Goal: Task Accomplishment & Management: Manage account settings

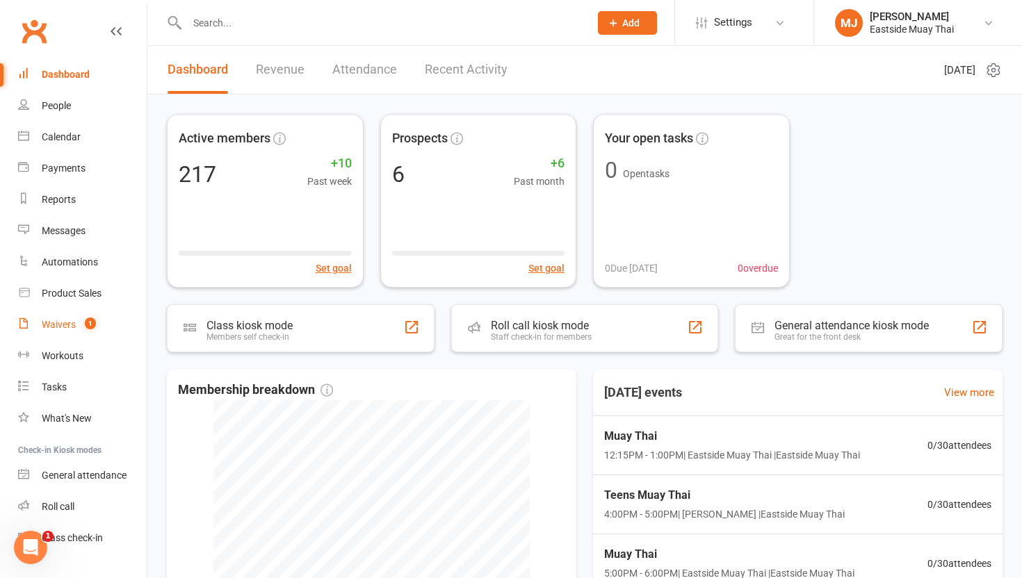
click at [78, 325] on count-badge "1" at bounding box center [87, 324] width 18 height 11
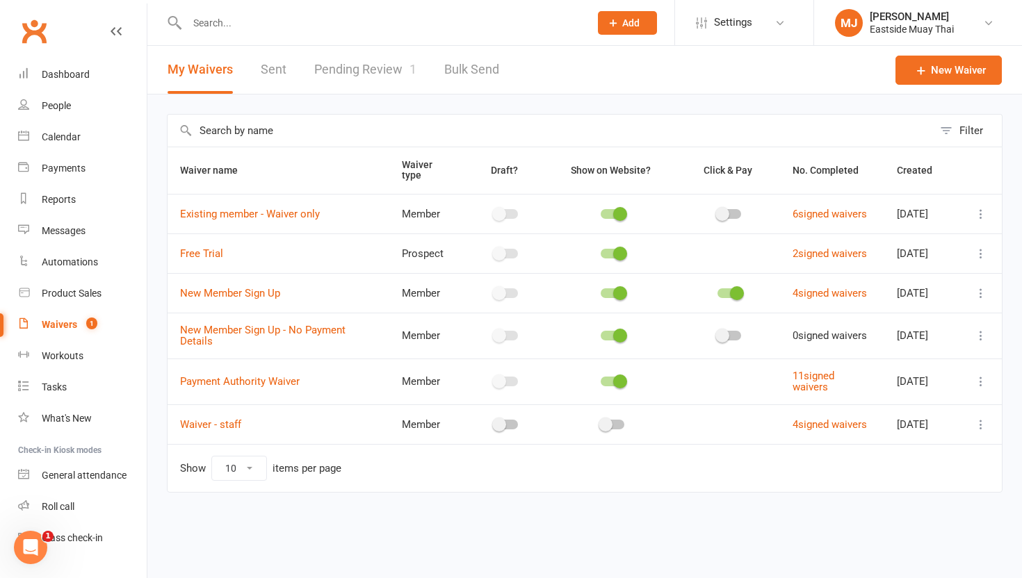
click at [374, 72] on link "Pending Review 1" at bounding box center [365, 70] width 102 height 48
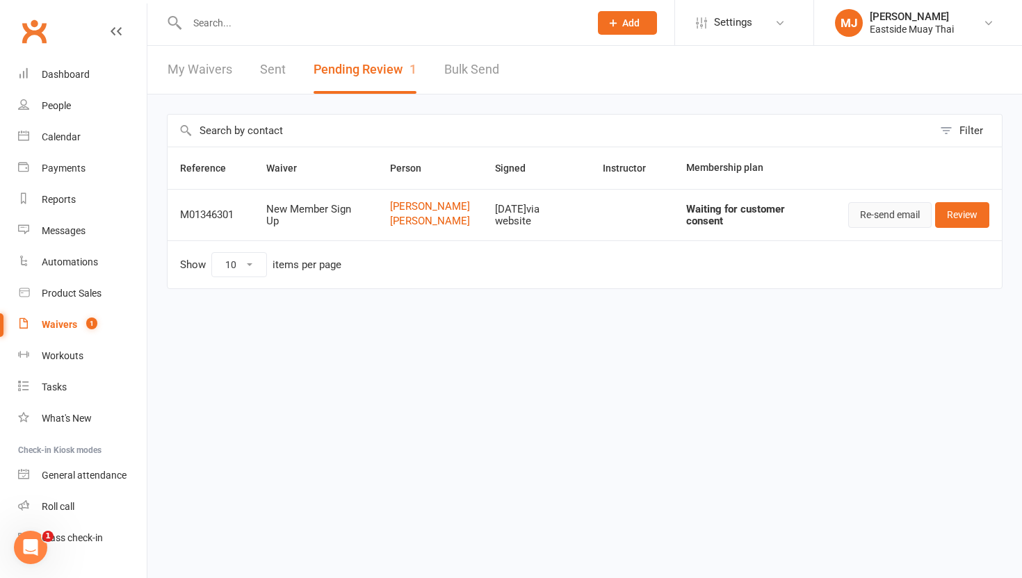
click at [877, 216] on button "Re-send email" at bounding box center [889, 214] width 83 height 25
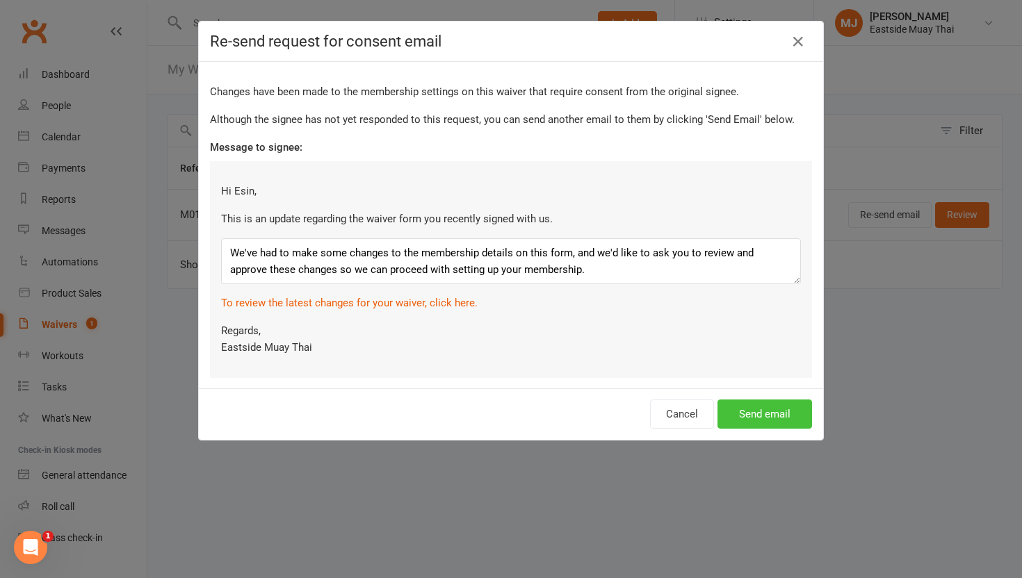
click at [746, 411] on button "Send email" at bounding box center [764, 414] width 95 height 29
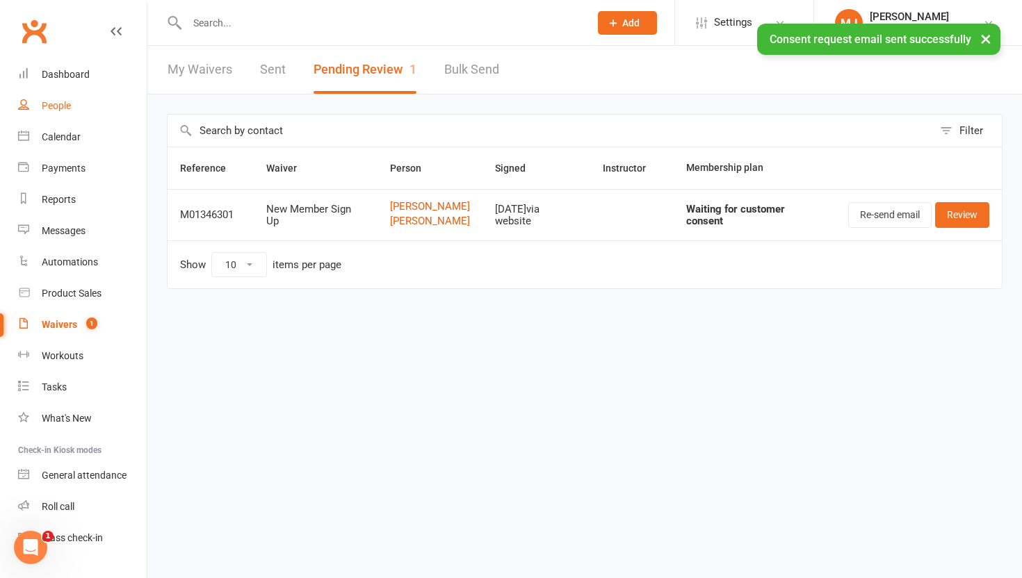
click at [49, 113] on link "People" at bounding box center [82, 105] width 129 height 31
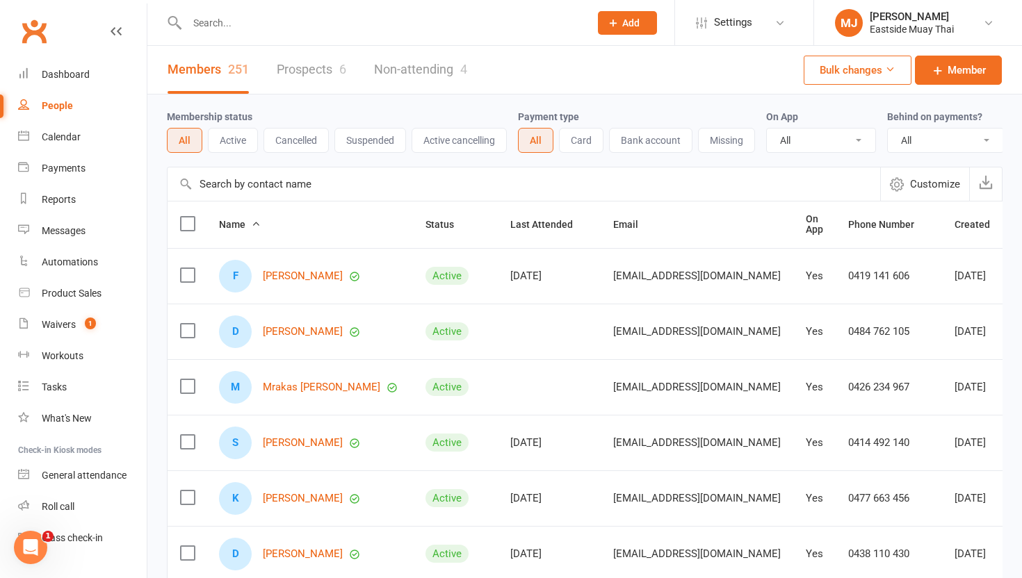
click at [294, 71] on link "Prospects 6" at bounding box center [312, 70] width 70 height 48
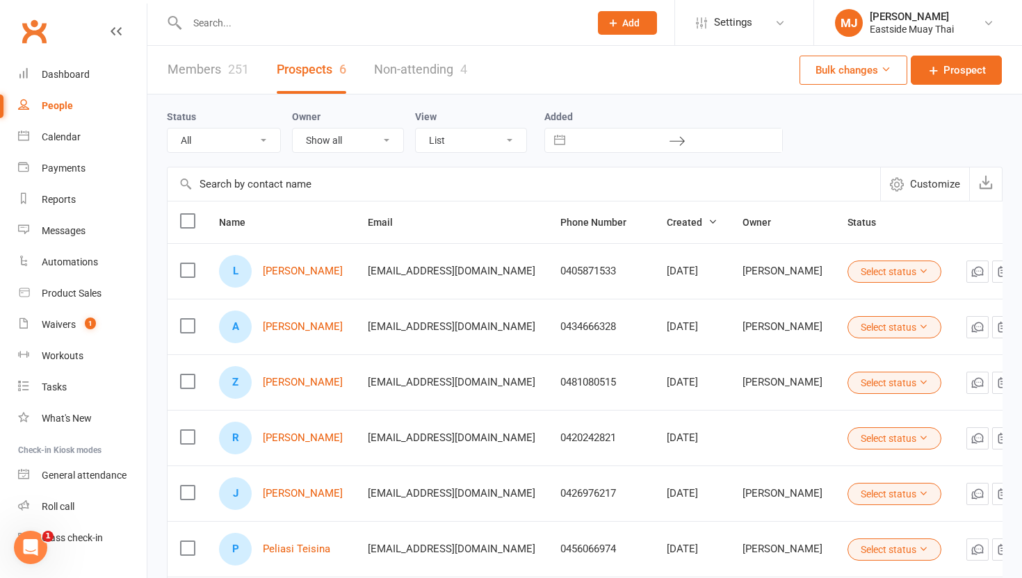
click at [240, 18] on input "text" at bounding box center [381, 22] width 397 height 19
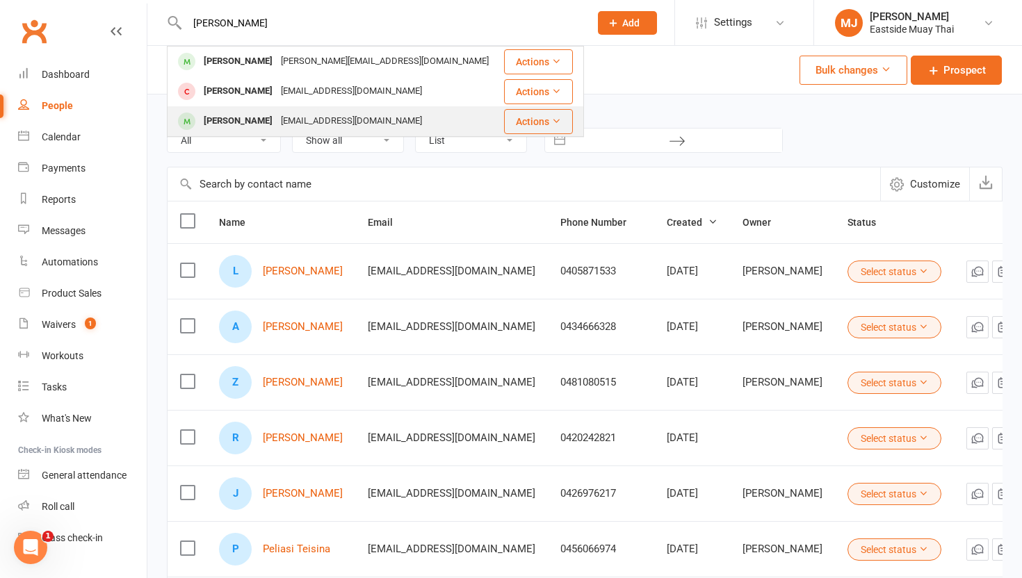
type input "[PERSON_NAME]"
click at [239, 119] on div "[PERSON_NAME]" at bounding box center [237, 121] width 77 height 20
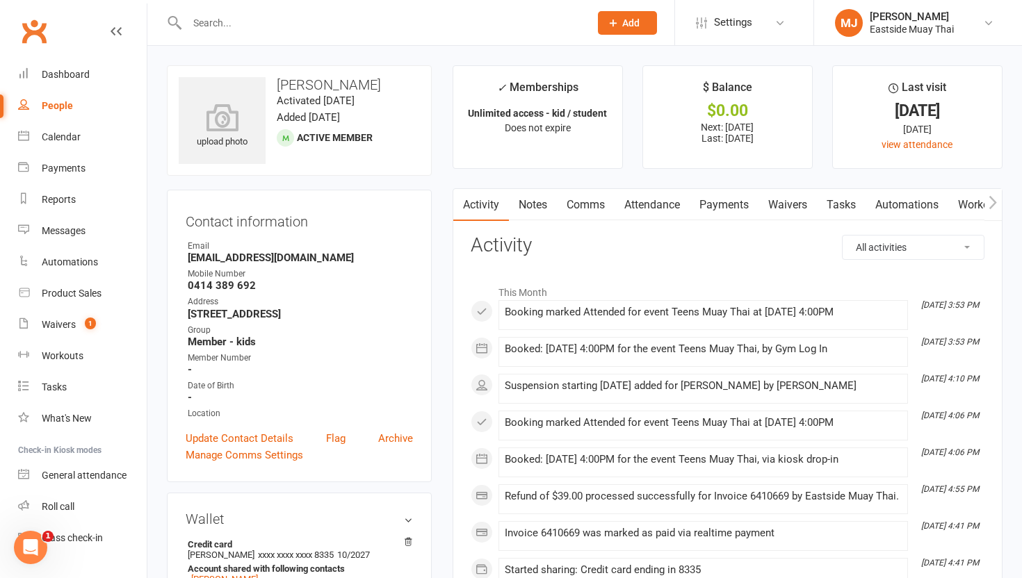
click at [785, 204] on link "Waivers" at bounding box center [787, 205] width 58 height 32
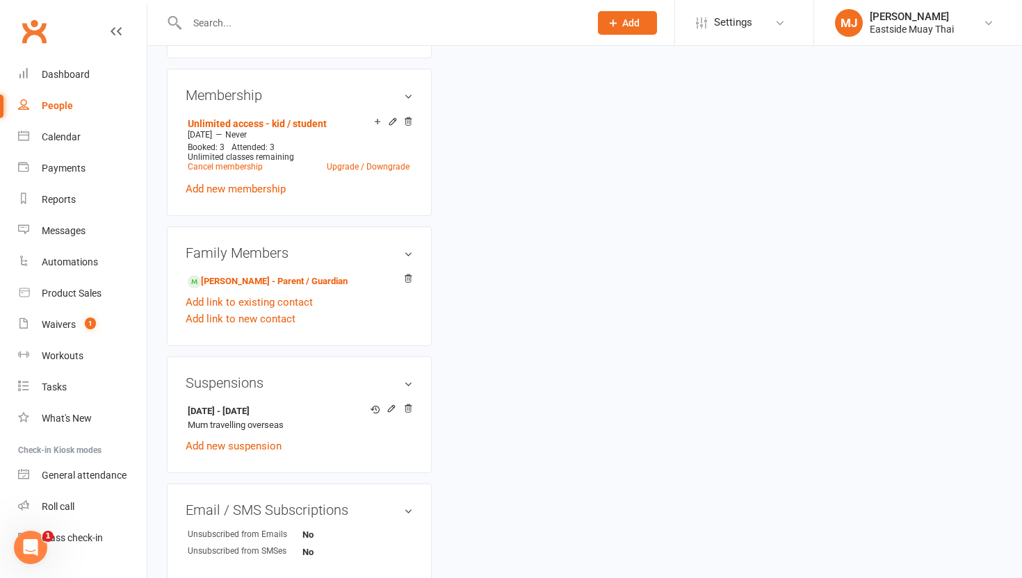
scroll to position [571, 0]
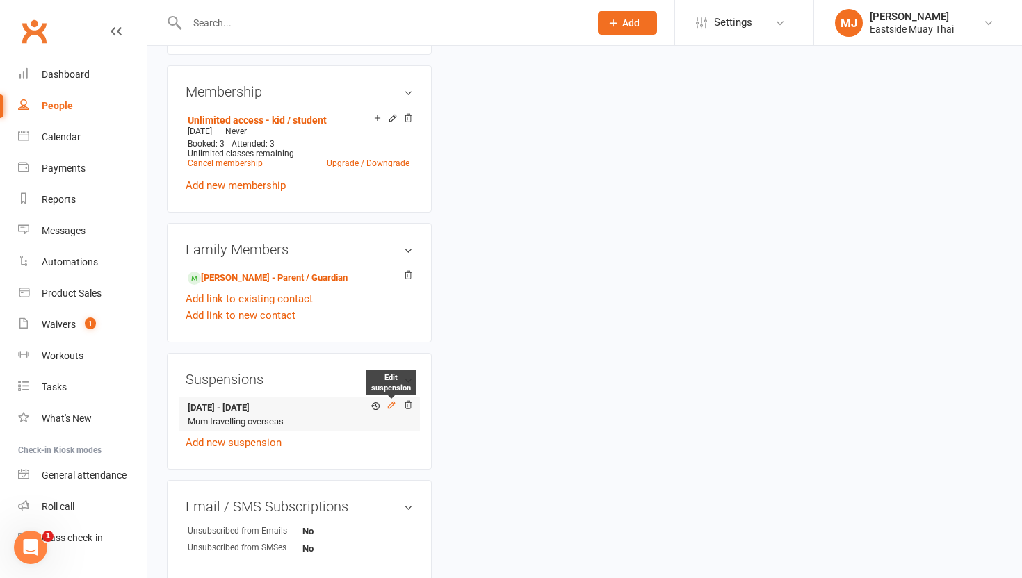
click at [387, 410] on icon at bounding box center [391, 405] width 10 height 10
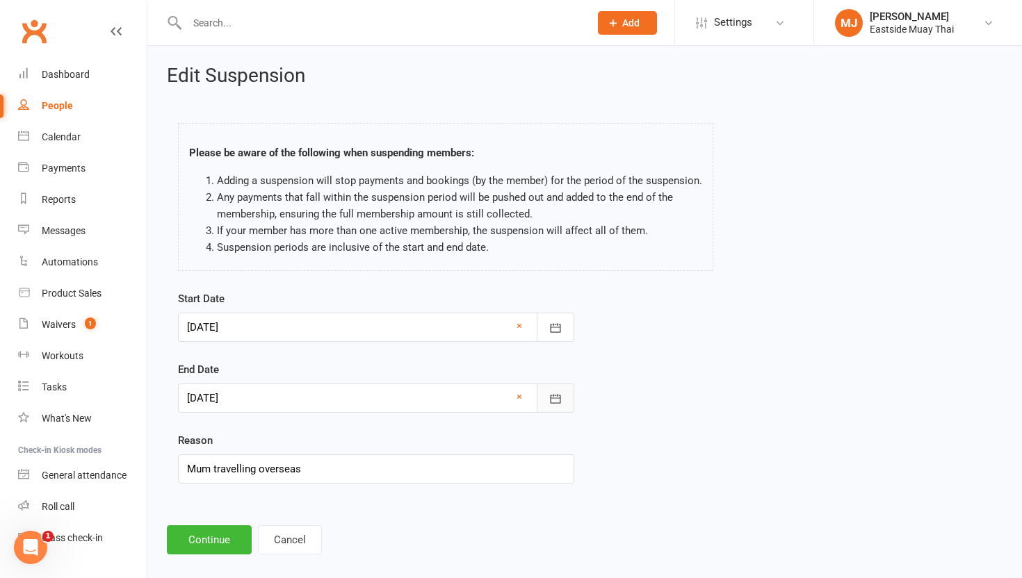
click at [552, 395] on icon "button" at bounding box center [555, 399] width 14 height 14
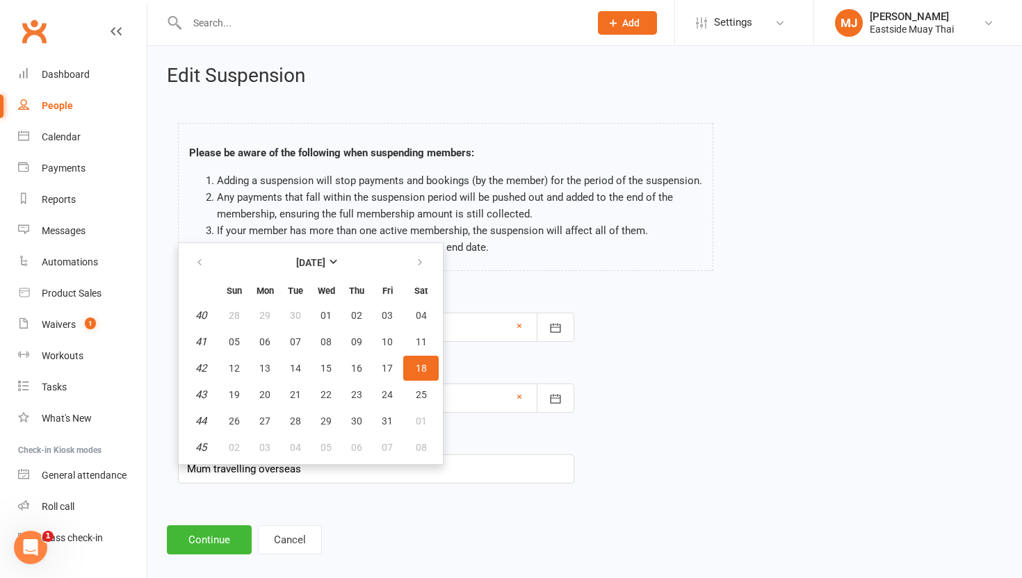
click at [752, 374] on div "Start Date [DATE] [DATE] Sun Mon Tue Wed Thu Fri Sat 36 31 01 02 03 04 05 06 37…" at bounding box center [585, 397] width 834 height 213
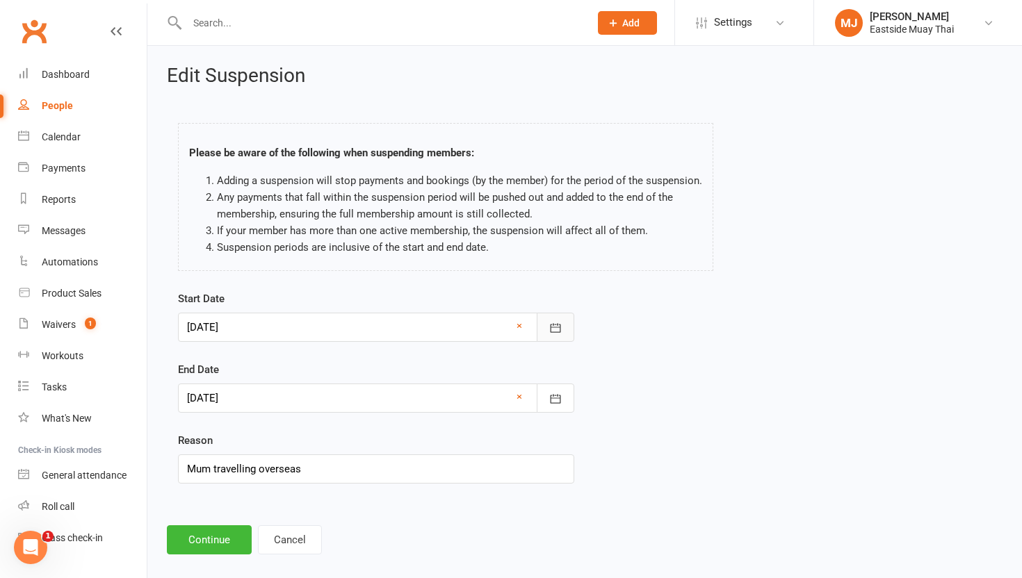
click at [557, 327] on icon "button" at bounding box center [555, 328] width 14 height 14
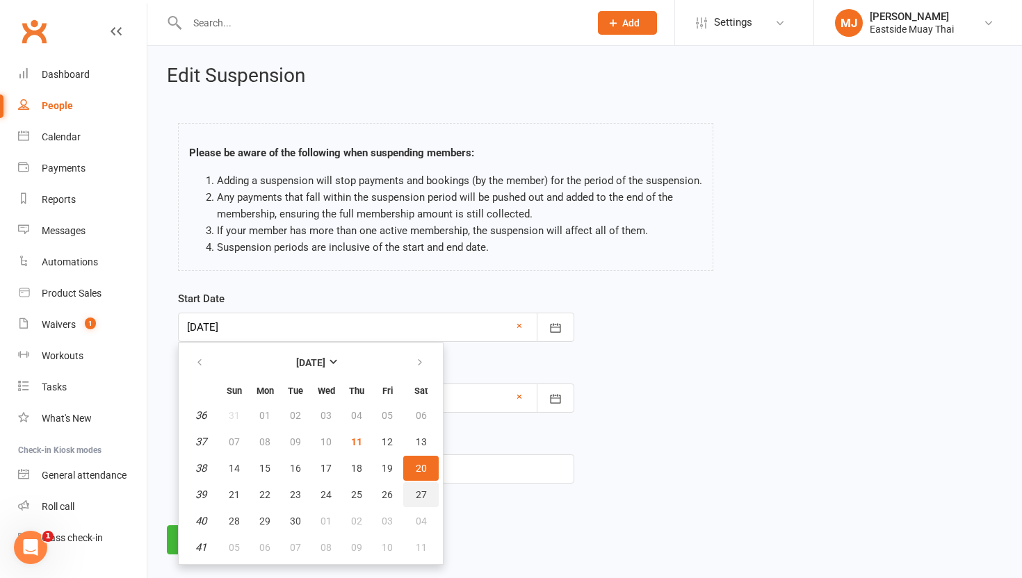
click at [413, 489] on button "27" at bounding box center [420, 494] width 35 height 25
type input "[DATE]"
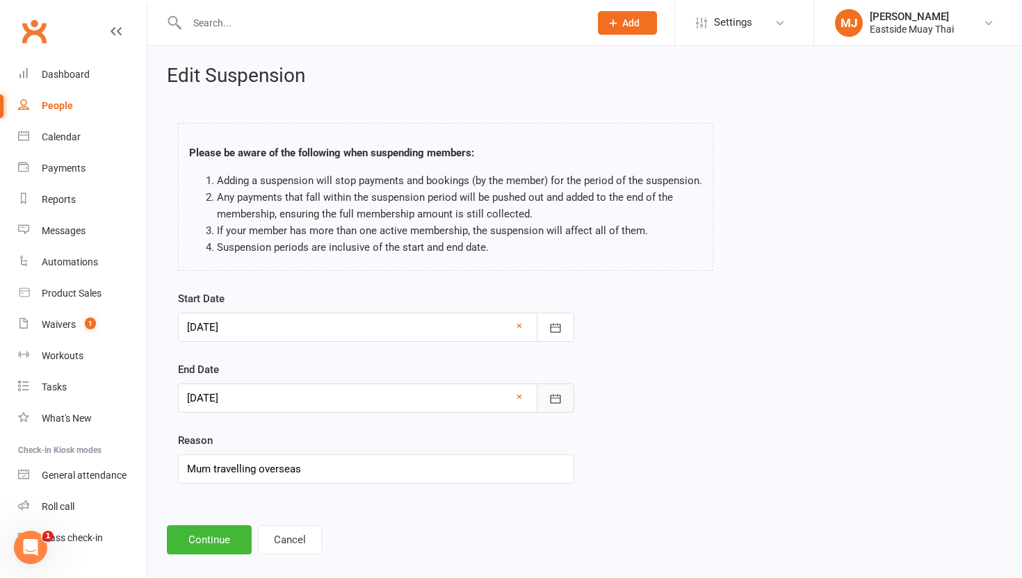
click at [564, 399] on button "button" at bounding box center [556, 398] width 38 height 29
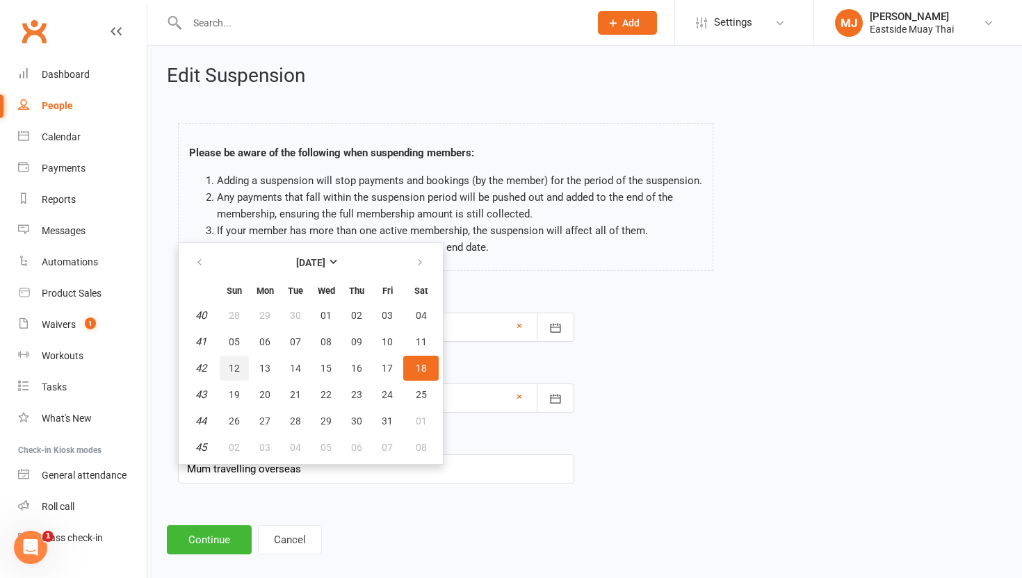
click at [230, 368] on span "12" at bounding box center [234, 368] width 11 height 11
type input "[DATE]"
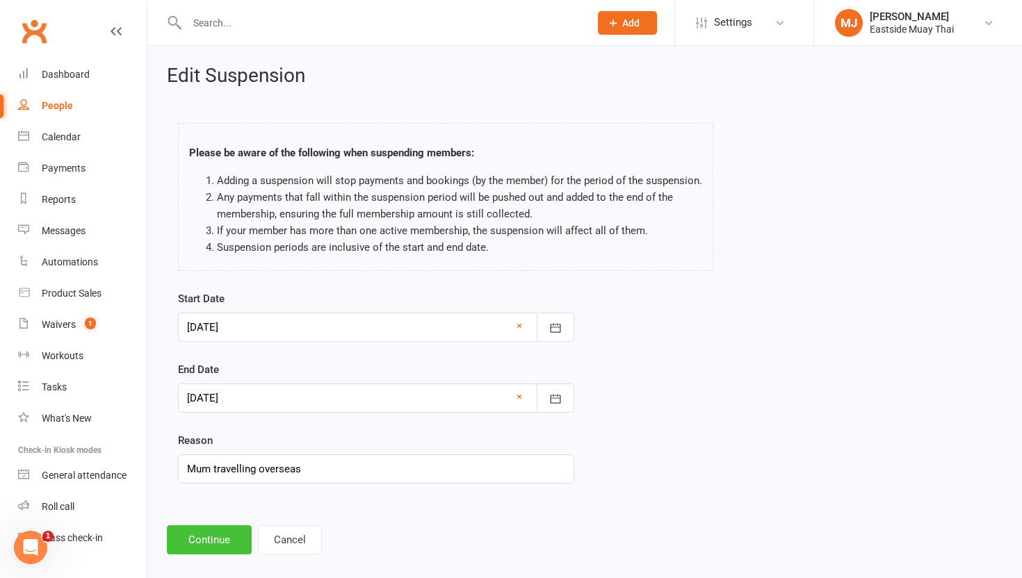
click at [206, 540] on button "Continue" at bounding box center [209, 539] width 85 height 29
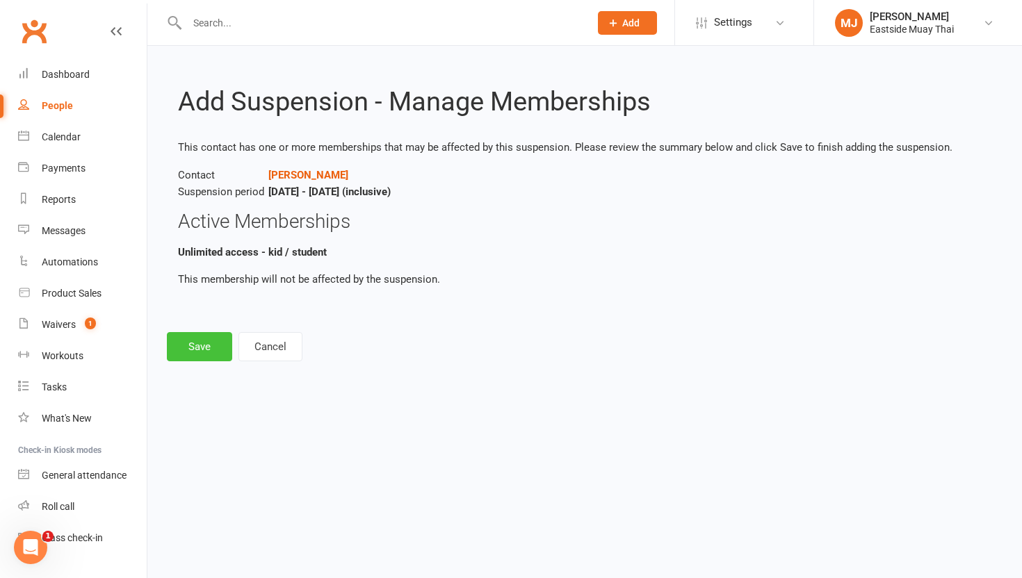
click at [207, 354] on button "Save" at bounding box center [199, 346] width 65 height 29
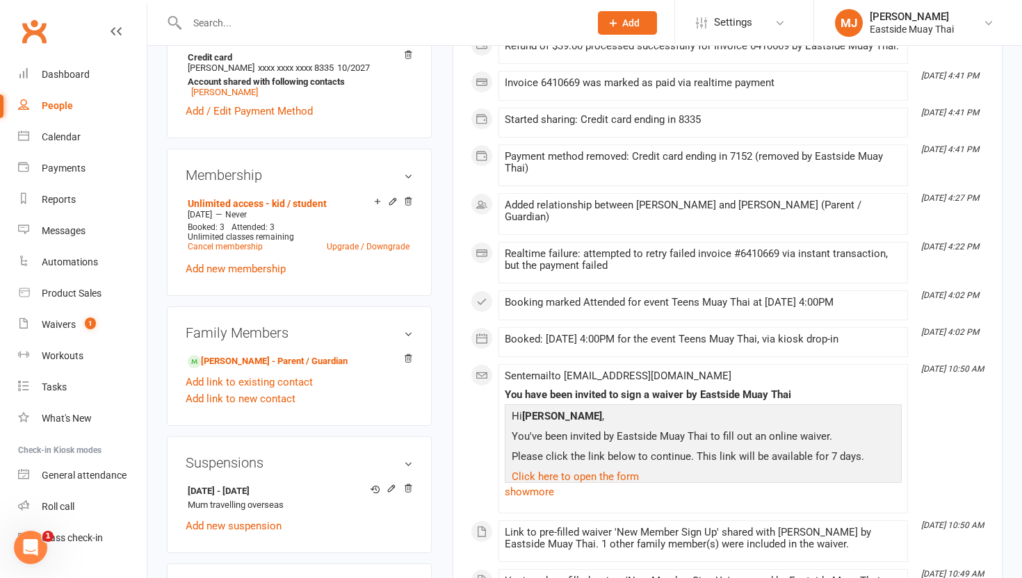
scroll to position [491, 0]
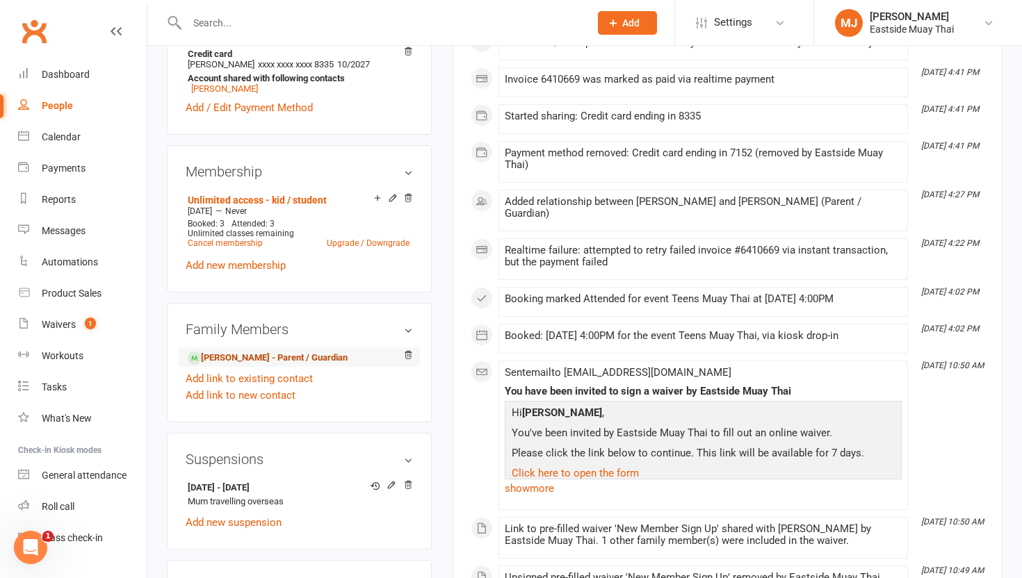
click at [276, 362] on link "[PERSON_NAME] - Parent / Guardian" at bounding box center [268, 358] width 160 height 15
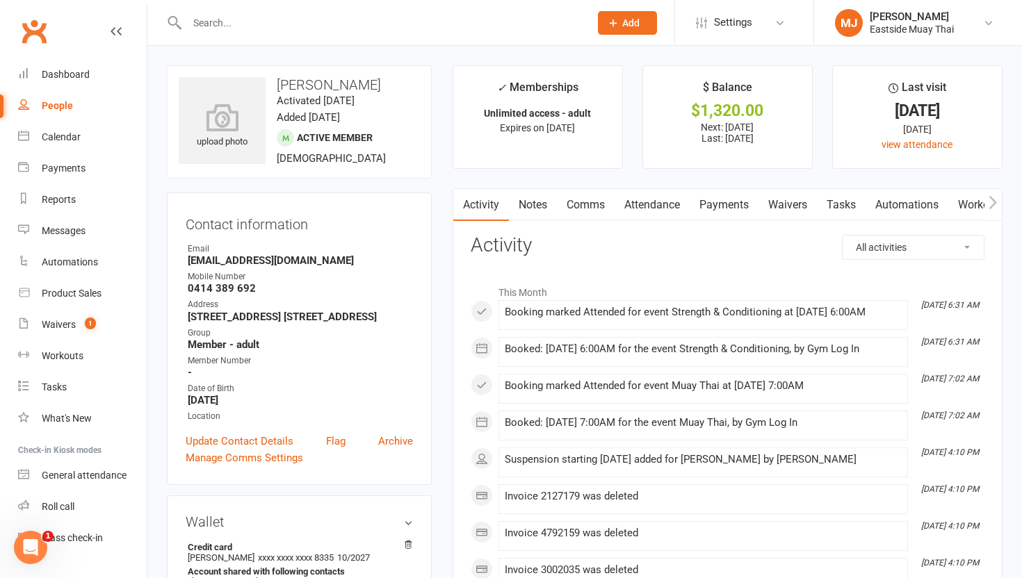
click at [785, 202] on link "Waivers" at bounding box center [787, 205] width 58 height 32
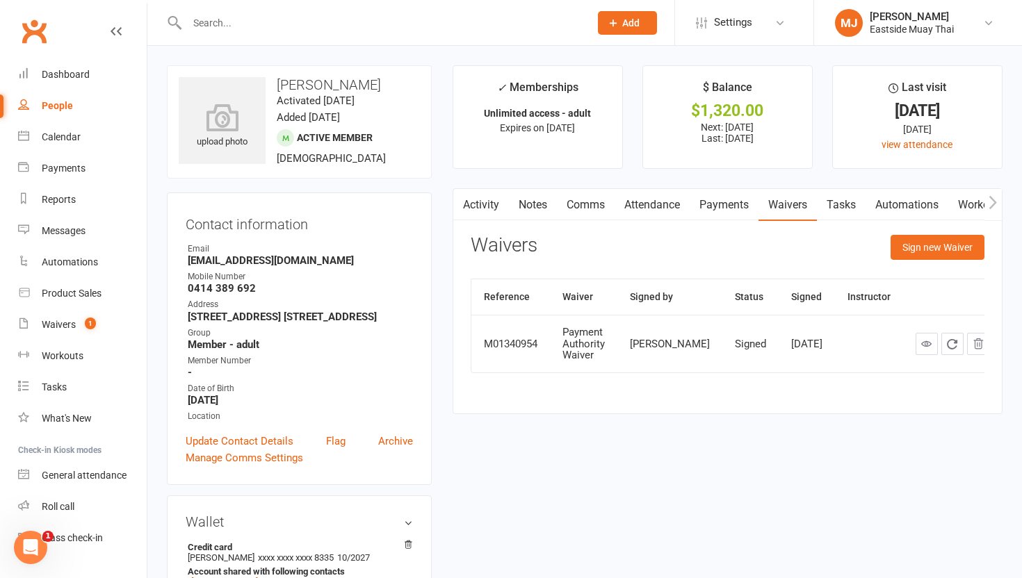
click at [338, 221] on h3 "Contact information" at bounding box center [299, 221] width 227 height 21
click at [70, 169] on div "Payments" at bounding box center [64, 168] width 44 height 11
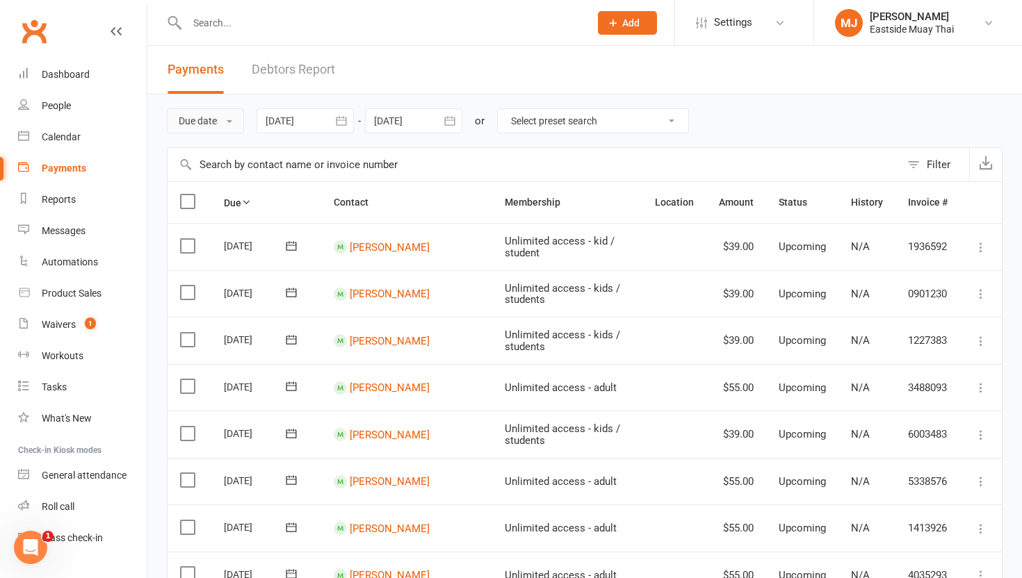
click at [216, 123] on button "Due date" at bounding box center [205, 120] width 77 height 25
click at [231, 197] on link "Date failed" at bounding box center [237, 208] width 138 height 28
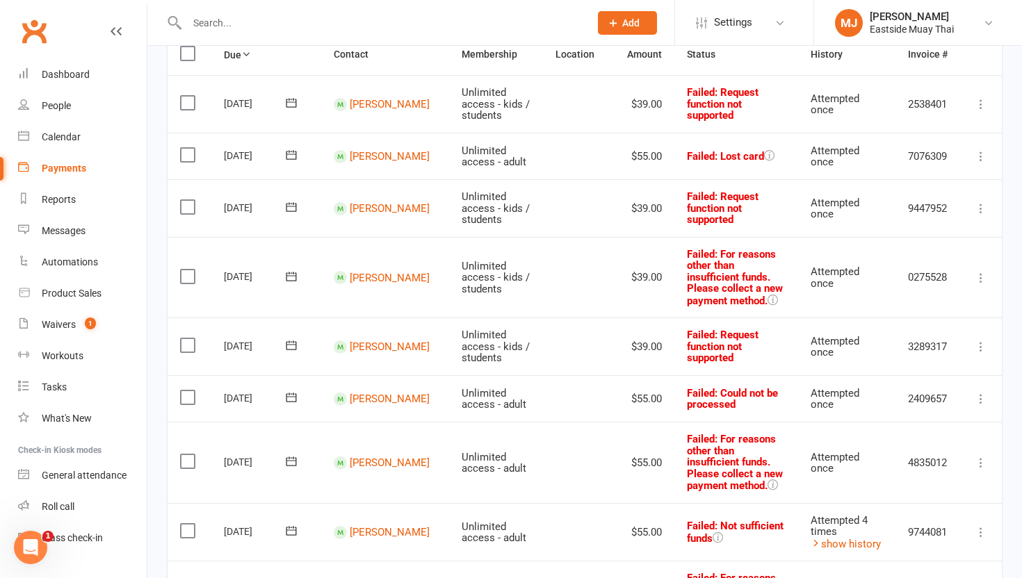
scroll to position [149, 0]
click at [64, 177] on link "Payments" at bounding box center [82, 168] width 129 height 31
click at [240, 16] on input "text" at bounding box center [381, 22] width 397 height 19
click at [248, 11] on div at bounding box center [373, 22] width 413 height 45
click at [229, 26] on input "text" at bounding box center [381, 22] width 397 height 19
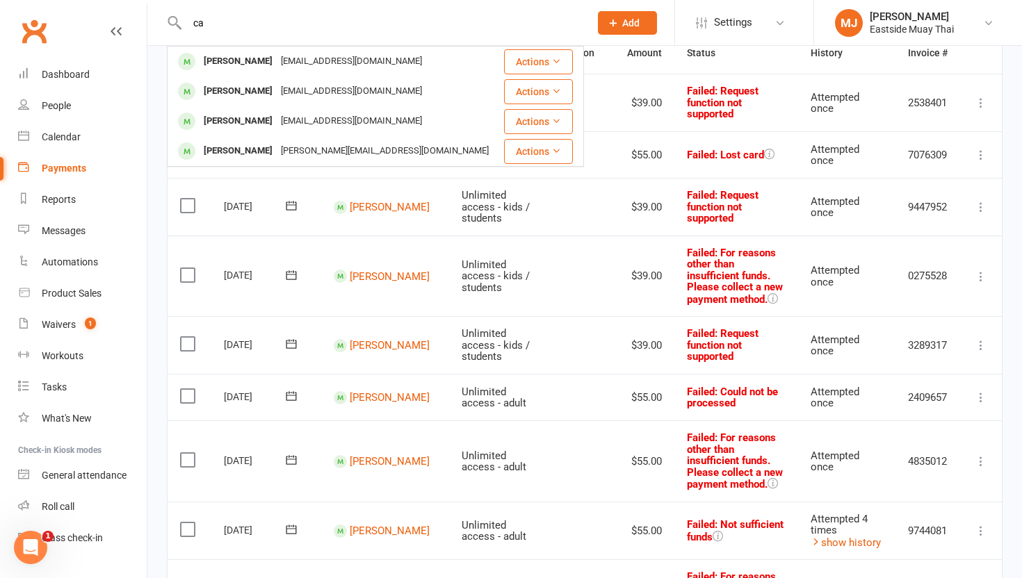
type input "c"
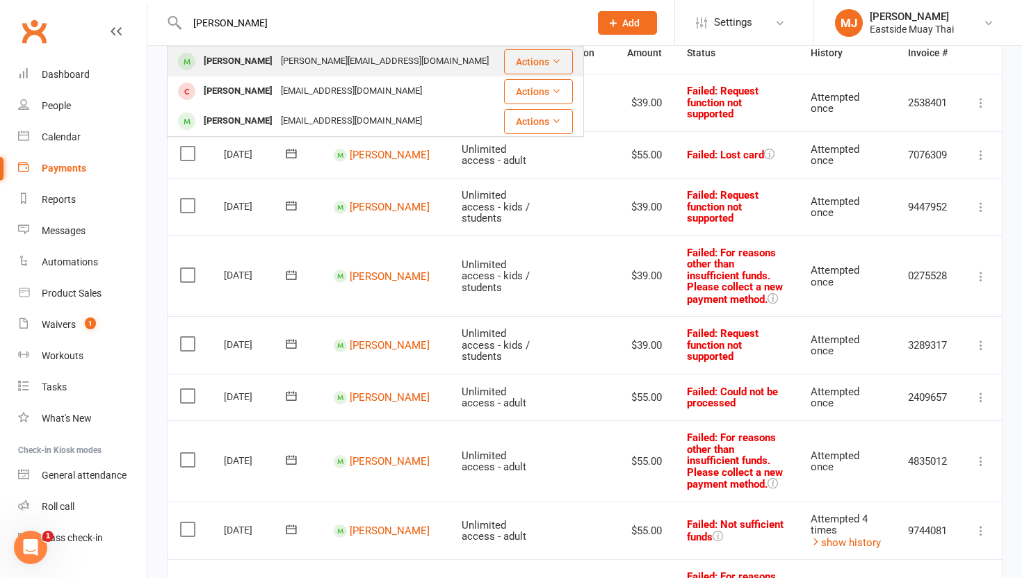
type input "[PERSON_NAME]"
click at [243, 63] on div "[PERSON_NAME]" at bounding box center [237, 61] width 77 height 20
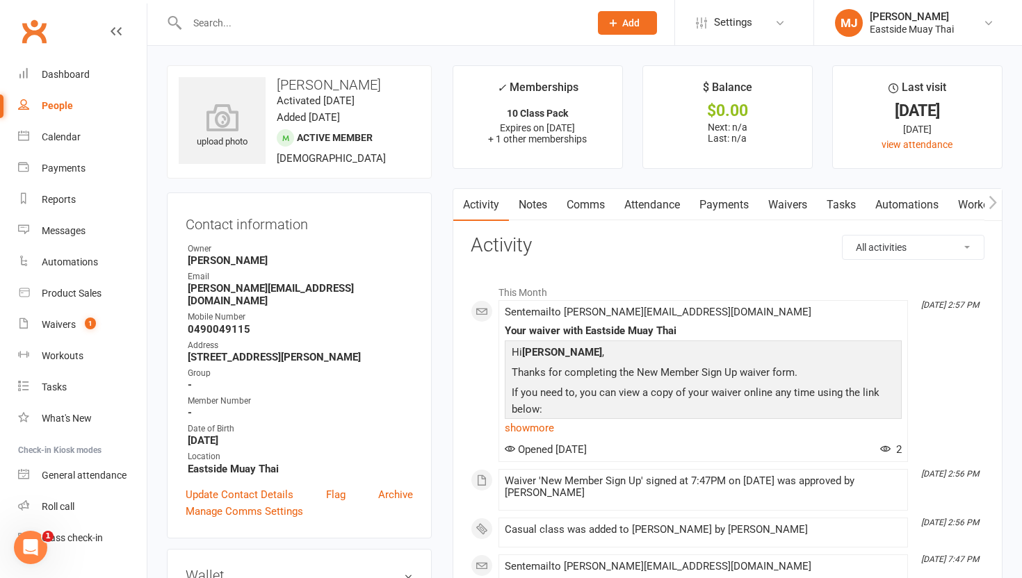
click at [790, 199] on link "Waivers" at bounding box center [787, 205] width 58 height 32
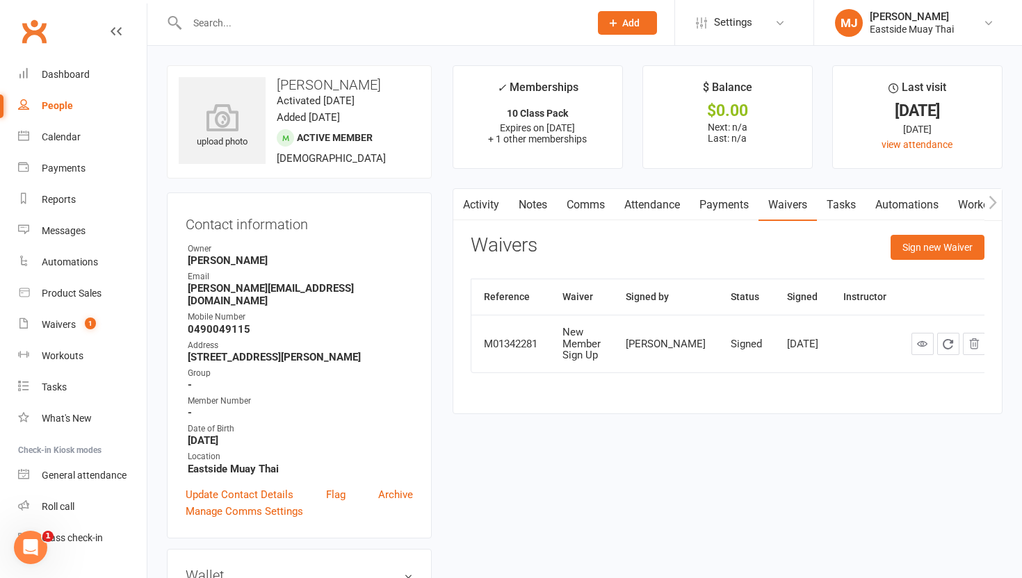
click at [291, 27] on input "text" at bounding box center [381, 22] width 397 height 19
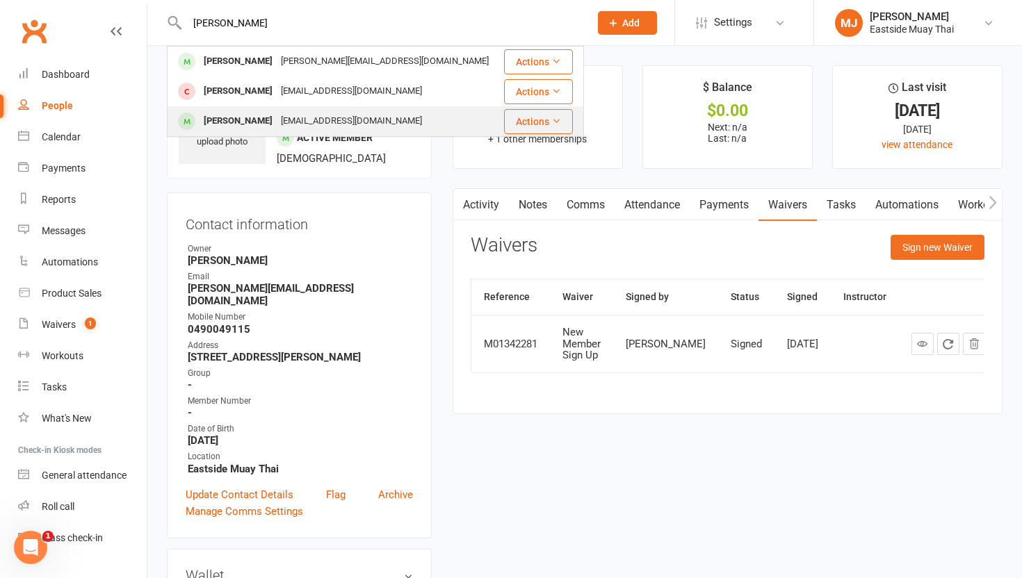
type input "[PERSON_NAME]"
click at [243, 118] on div "[PERSON_NAME]" at bounding box center [237, 121] width 77 height 20
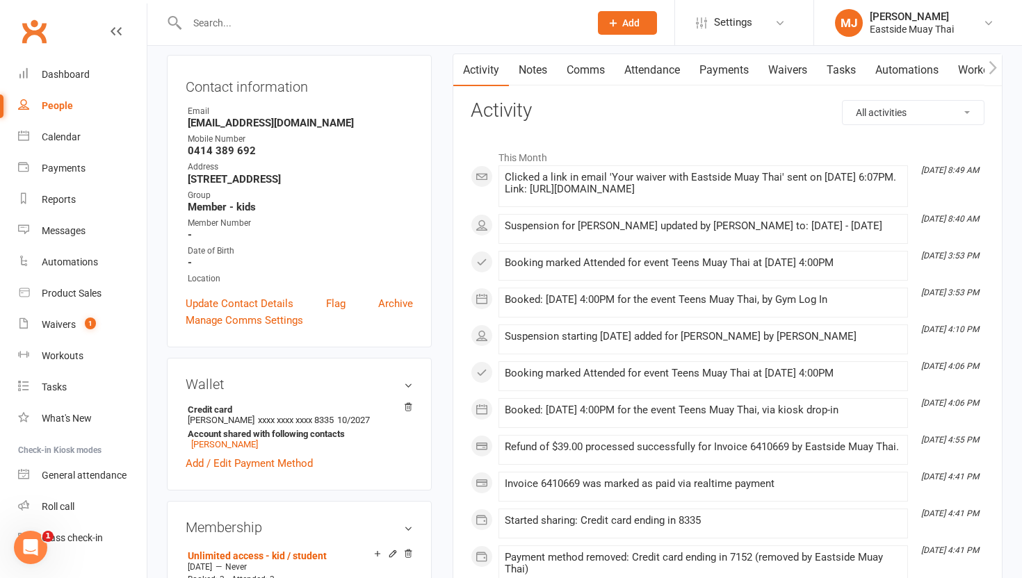
scroll to position [60, 0]
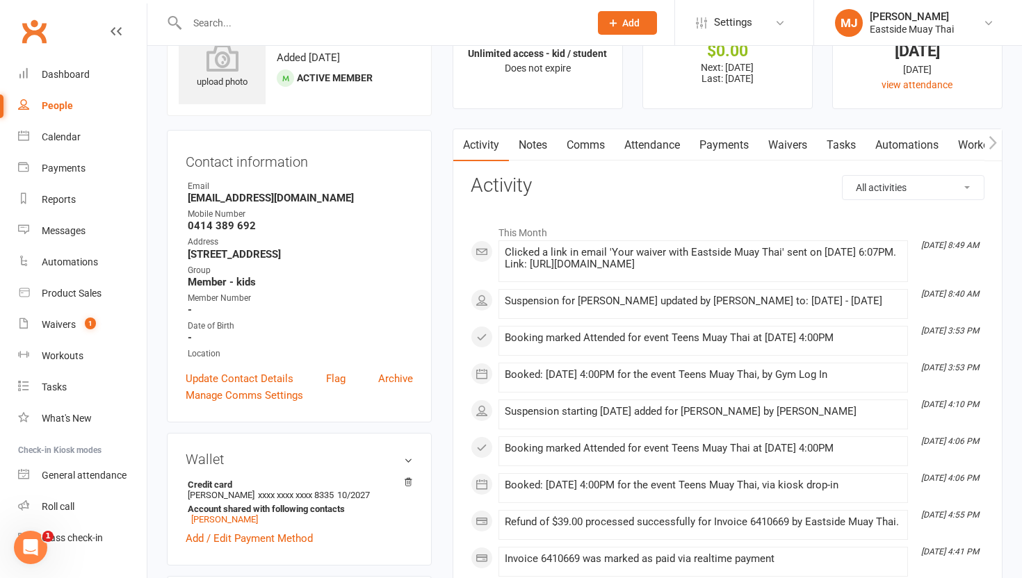
click at [782, 143] on link "Waivers" at bounding box center [787, 145] width 58 height 32
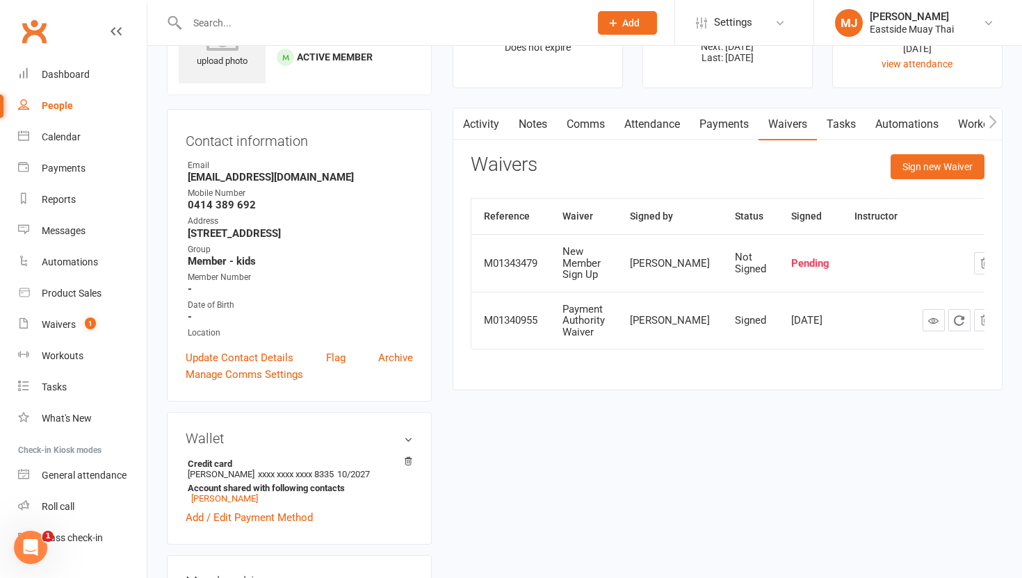
scroll to position [79, 0]
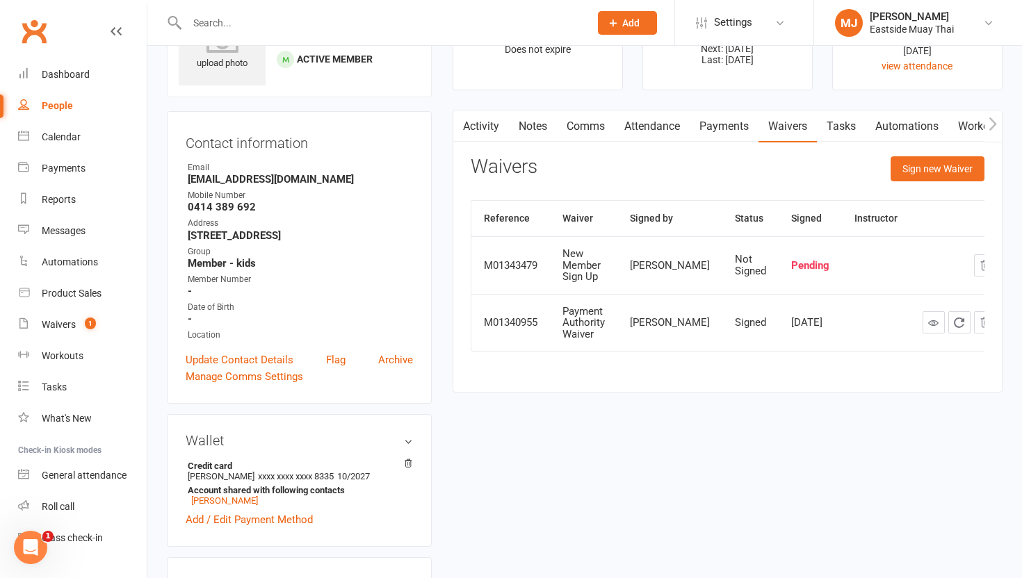
click at [580, 337] on div "Payment Authority Waiver" at bounding box center [583, 323] width 42 height 35
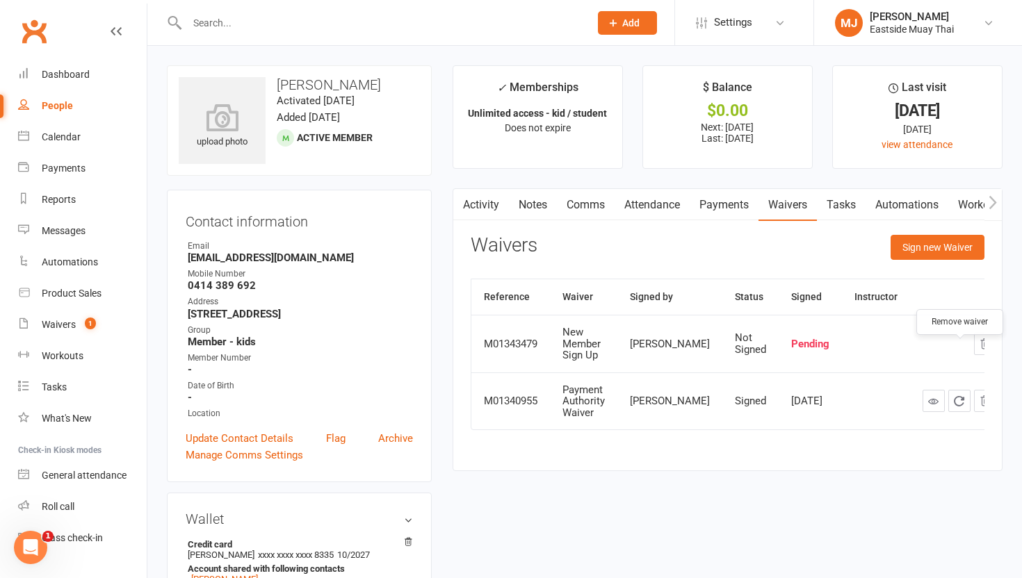
click at [981, 348] on icon "button" at bounding box center [985, 343] width 9 height 10
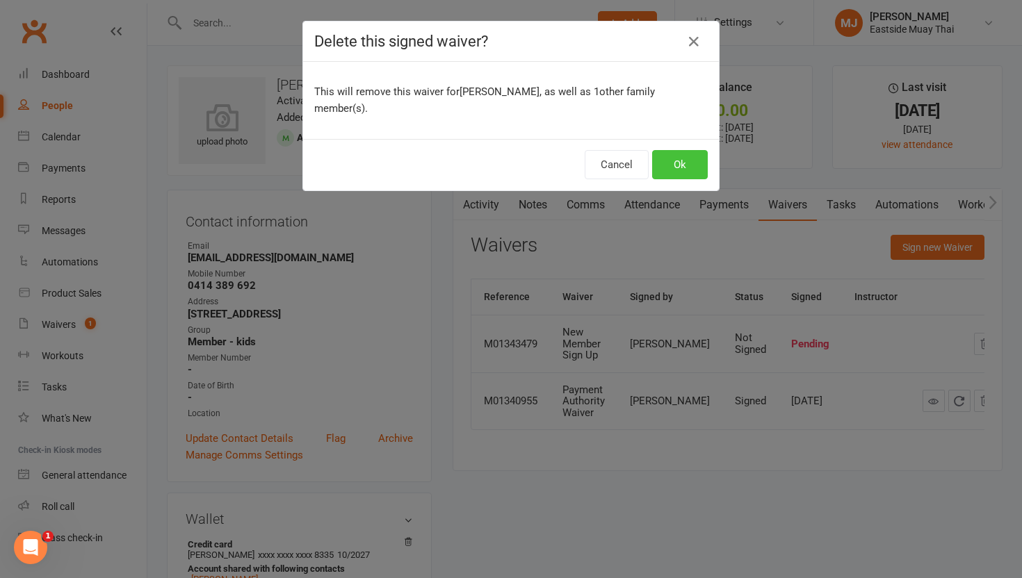
click at [673, 153] on button "Ok" at bounding box center [680, 164] width 56 height 29
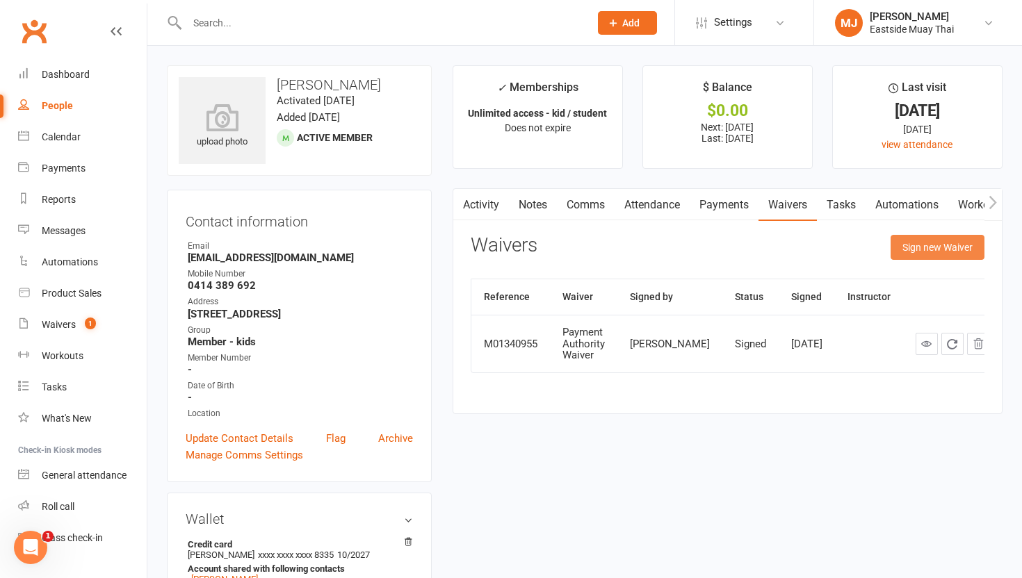
click at [929, 244] on button "Sign new Waiver" at bounding box center [937, 247] width 94 height 25
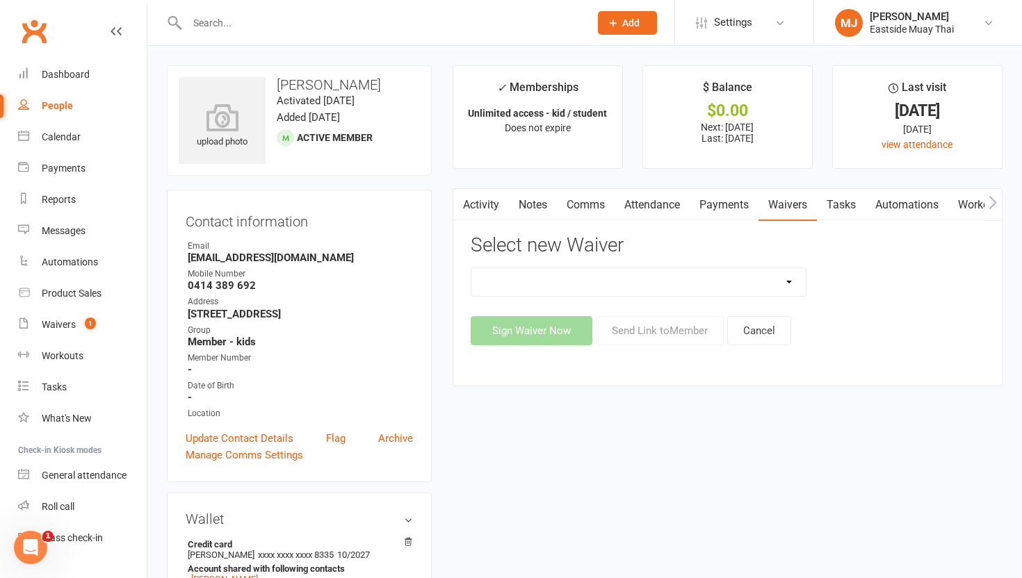
click at [671, 285] on select "Existing member - Waiver only Free Trial New Member Sign Up New Member Sign Up …" at bounding box center [638, 282] width 334 height 28
click at [742, 327] on button "Cancel" at bounding box center [759, 330] width 64 height 29
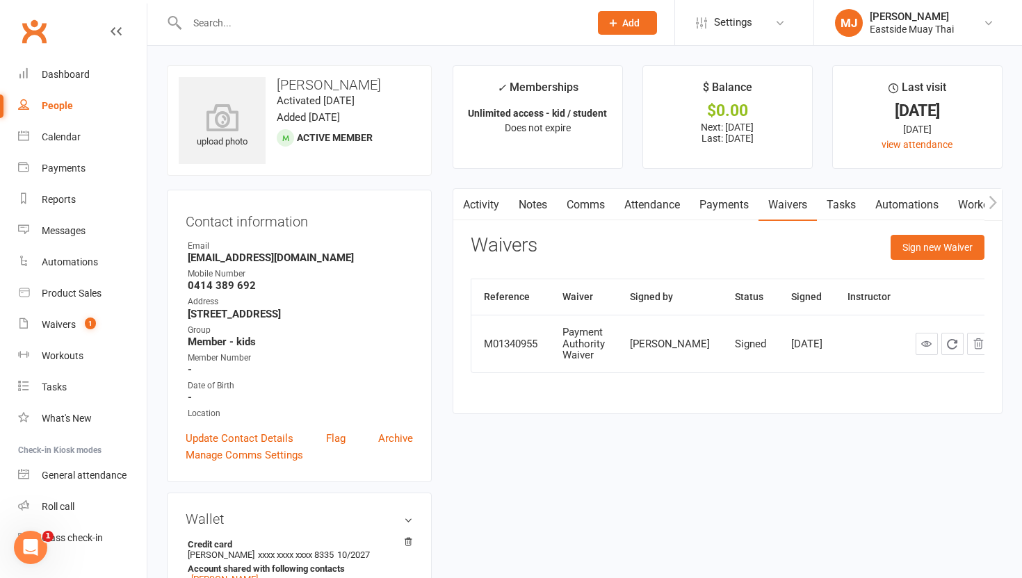
click at [778, 348] on td "[DATE]" at bounding box center [806, 344] width 56 height 58
click at [493, 350] on div "M01340955" at bounding box center [511, 344] width 54 height 12
click at [660, 342] on td "[PERSON_NAME]" at bounding box center [669, 344] width 105 height 58
click at [909, 255] on button "Sign new Waiver" at bounding box center [937, 247] width 94 height 25
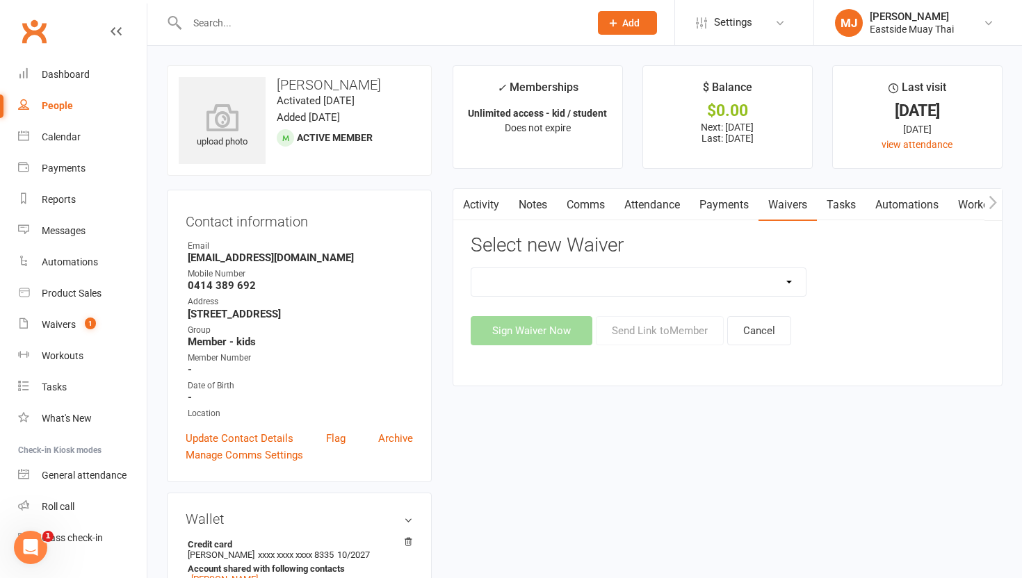
click at [642, 293] on select "Existing member - Waiver only Free Trial New Member Sign Up New Member Sign Up …" at bounding box center [638, 282] width 334 height 28
select select "14822"
click at [471, 268] on select "Existing member - Waiver only Free Trial New Member Sign Up New Member Sign Up …" at bounding box center [638, 282] width 334 height 28
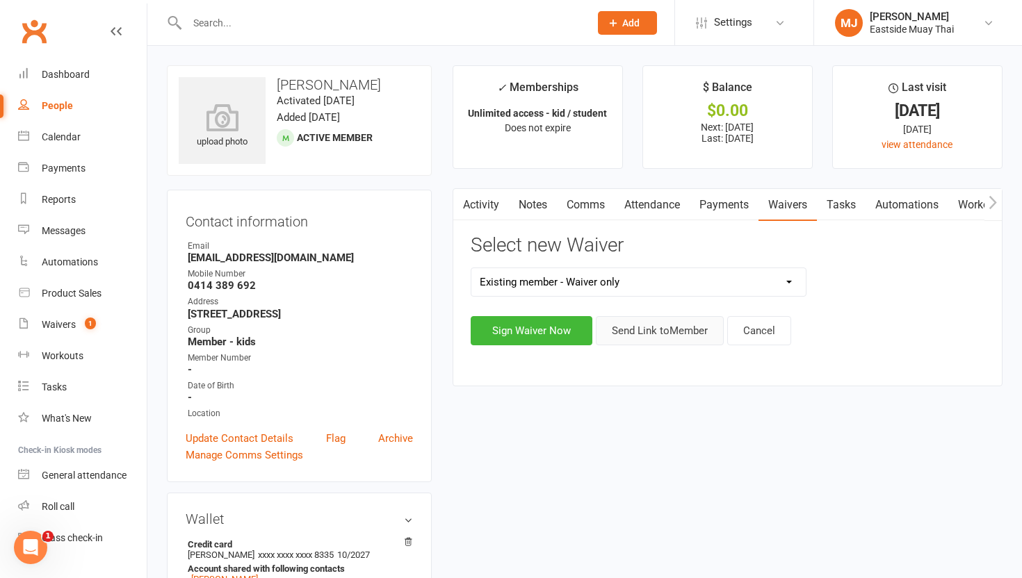
click at [644, 332] on button "Send Link to Member" at bounding box center [660, 330] width 128 height 29
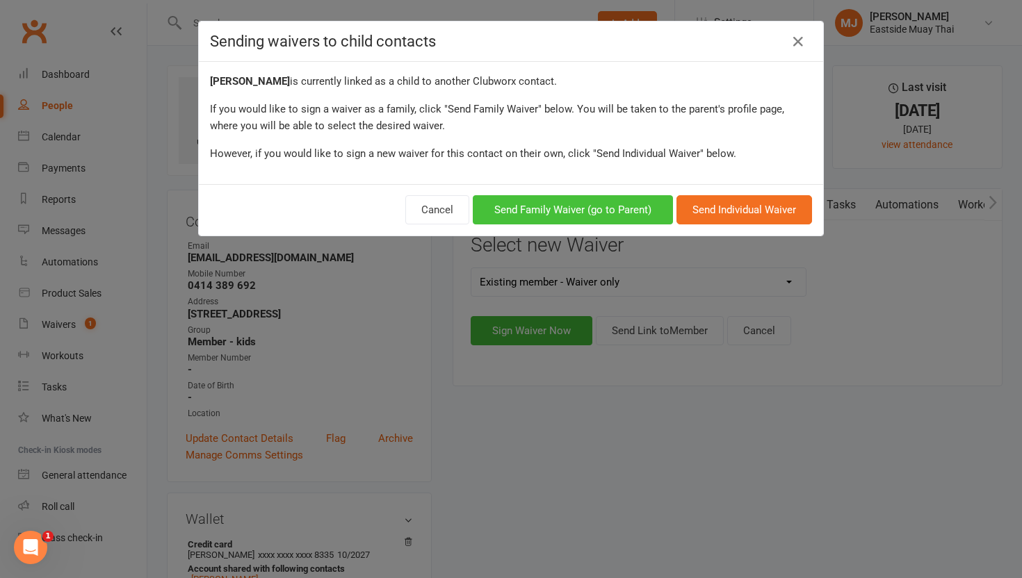
click at [639, 211] on button "Send Family Waiver (go to Parent)" at bounding box center [573, 209] width 200 height 29
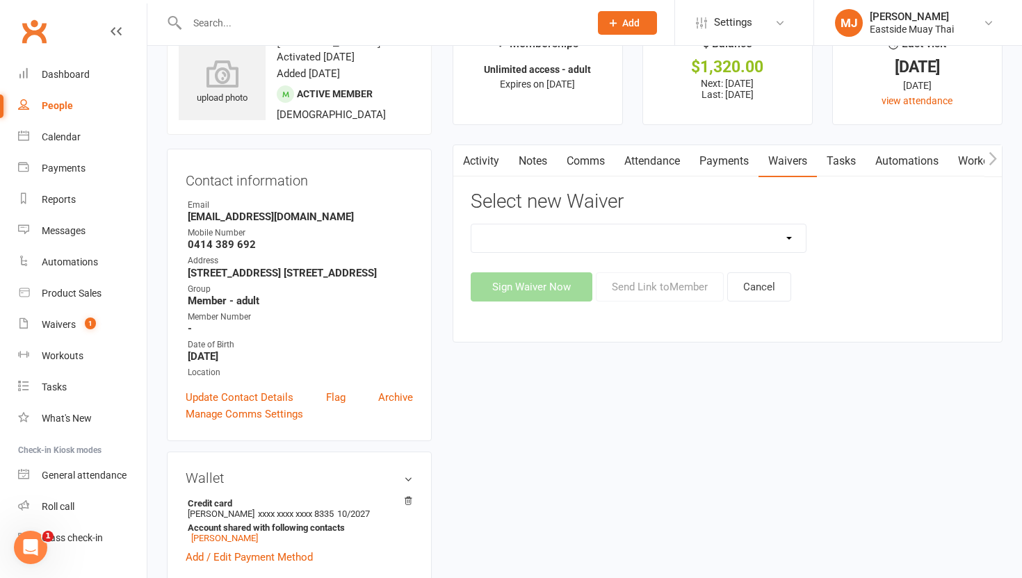
scroll to position [49, 0]
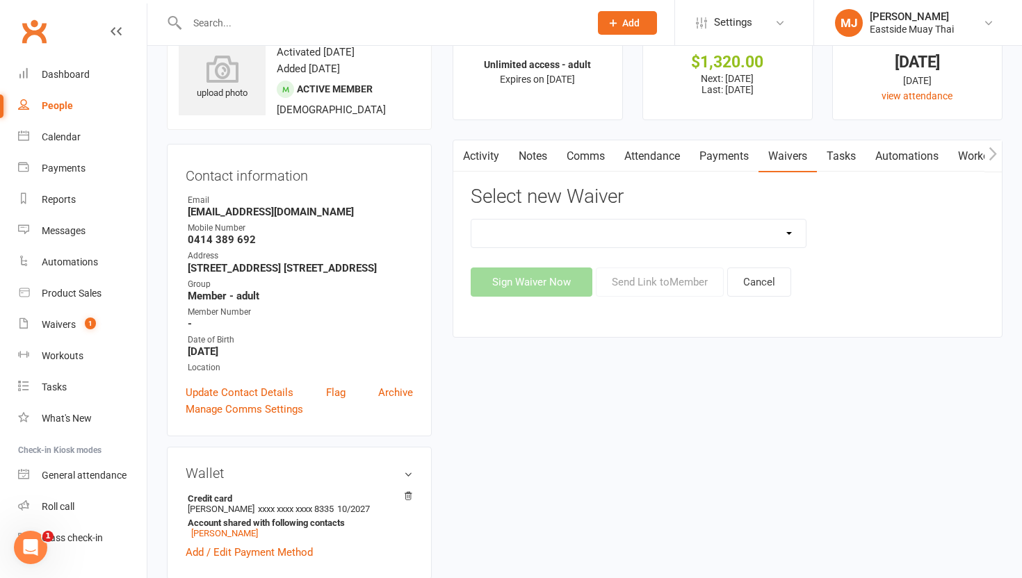
click at [732, 155] on link "Payments" at bounding box center [723, 156] width 69 height 32
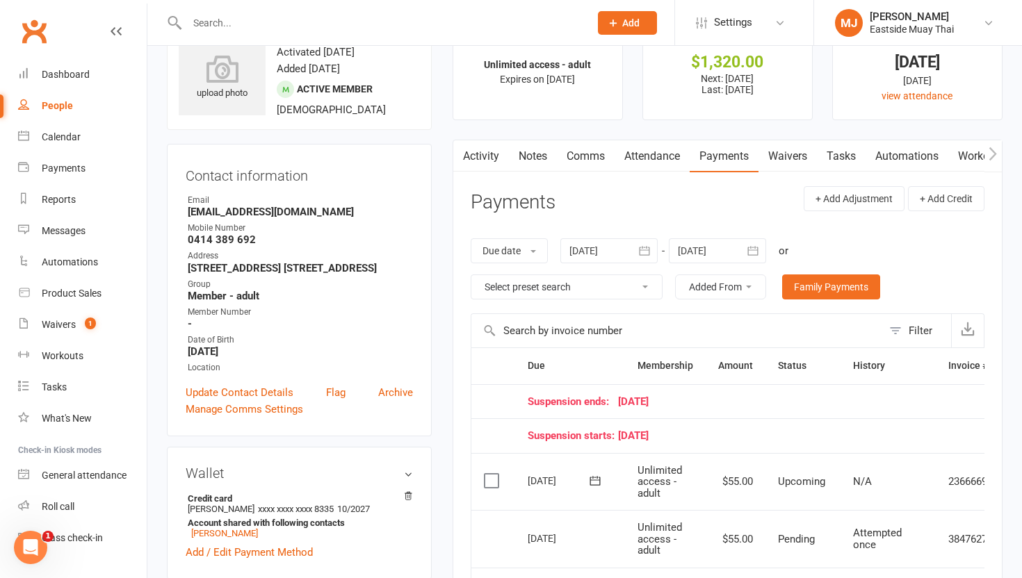
click at [787, 158] on link "Waivers" at bounding box center [787, 156] width 58 height 32
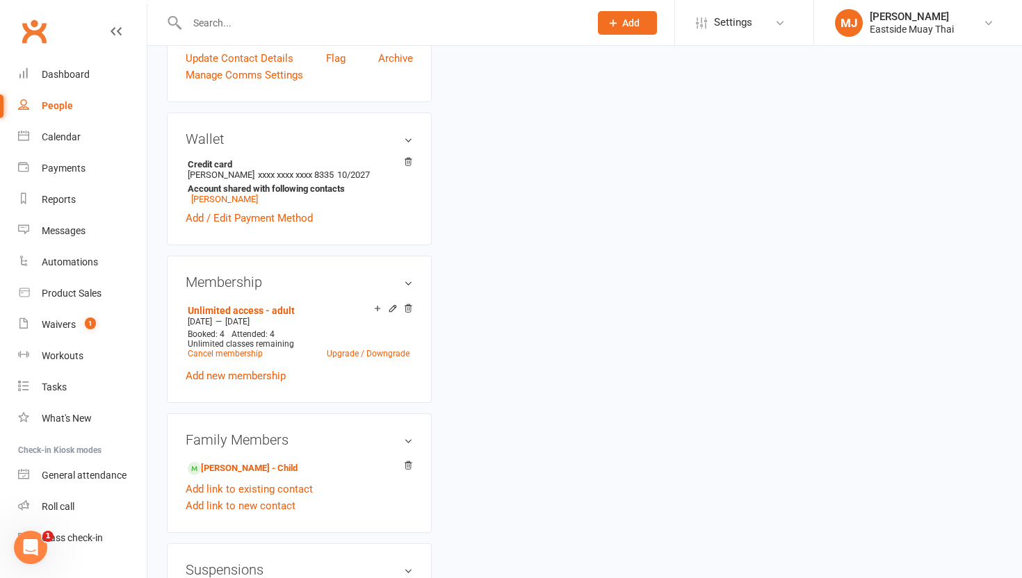
scroll to position [436, 0]
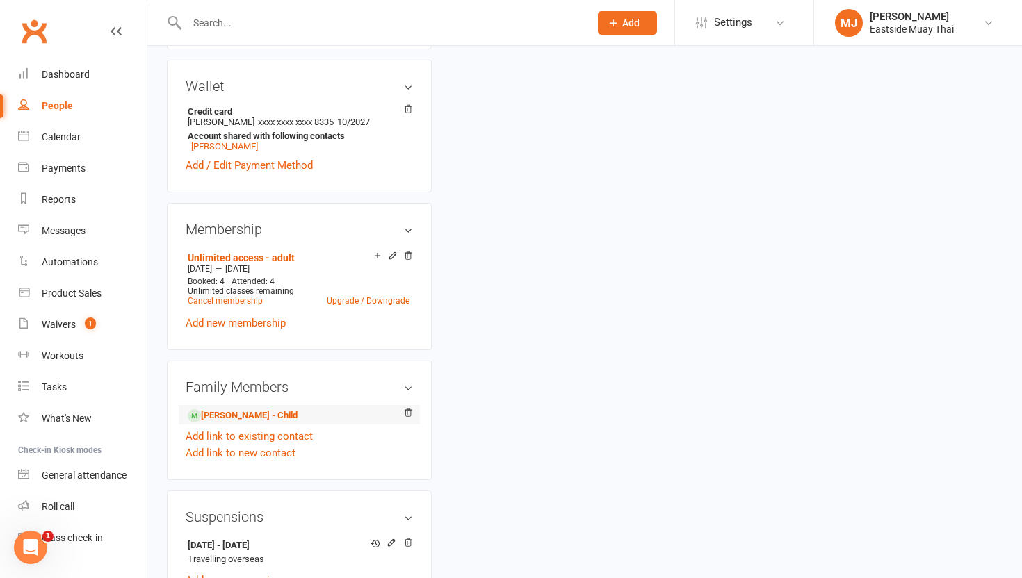
click at [255, 416] on li "[PERSON_NAME] - Child" at bounding box center [299, 414] width 227 height 19
click at [254, 421] on link "[PERSON_NAME] - Child" at bounding box center [243, 416] width 110 height 15
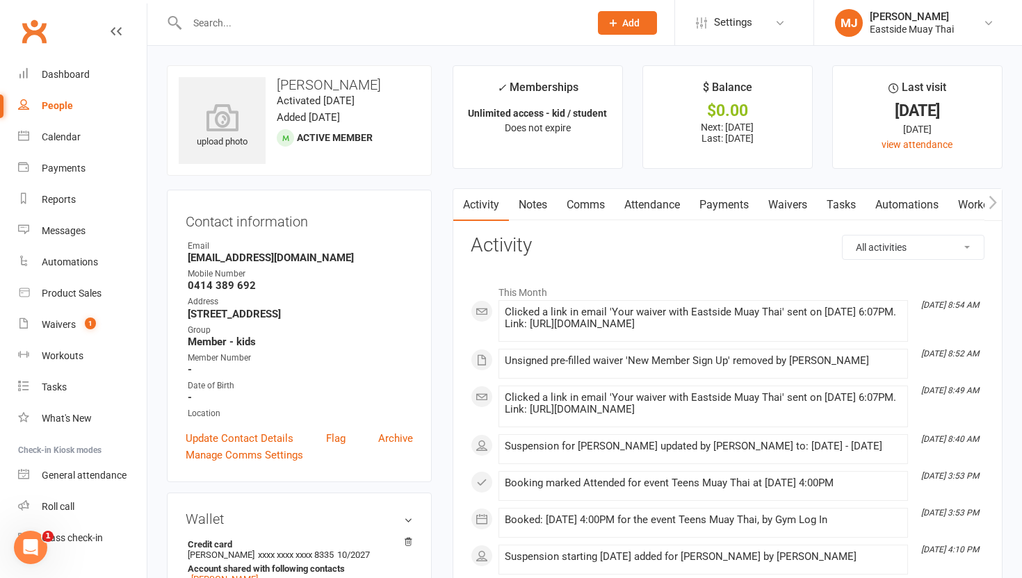
click at [788, 197] on link "Waivers" at bounding box center [787, 205] width 58 height 32
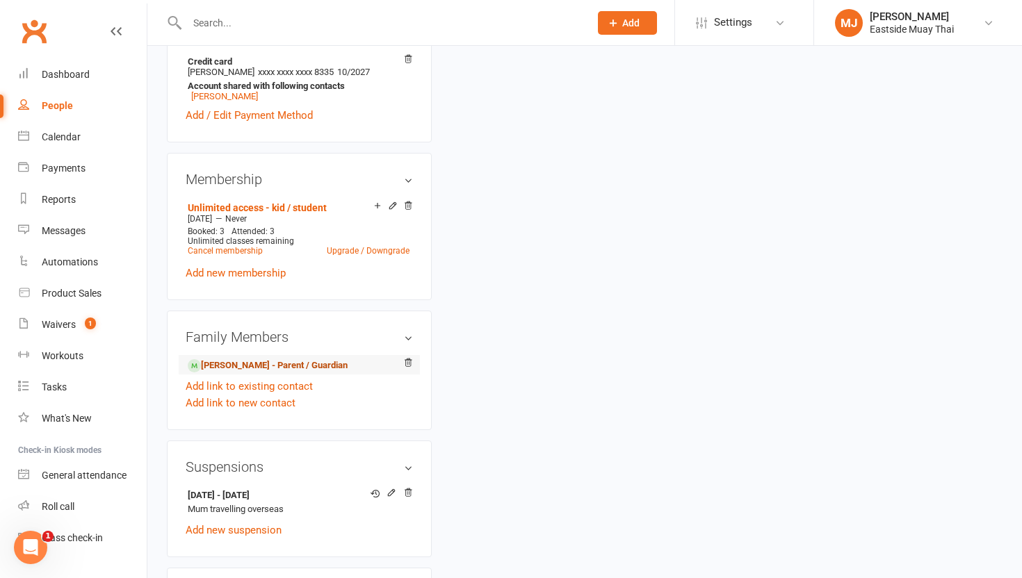
scroll to position [484, 0]
click at [270, 372] on link "[PERSON_NAME] - Parent / Guardian" at bounding box center [268, 364] width 160 height 15
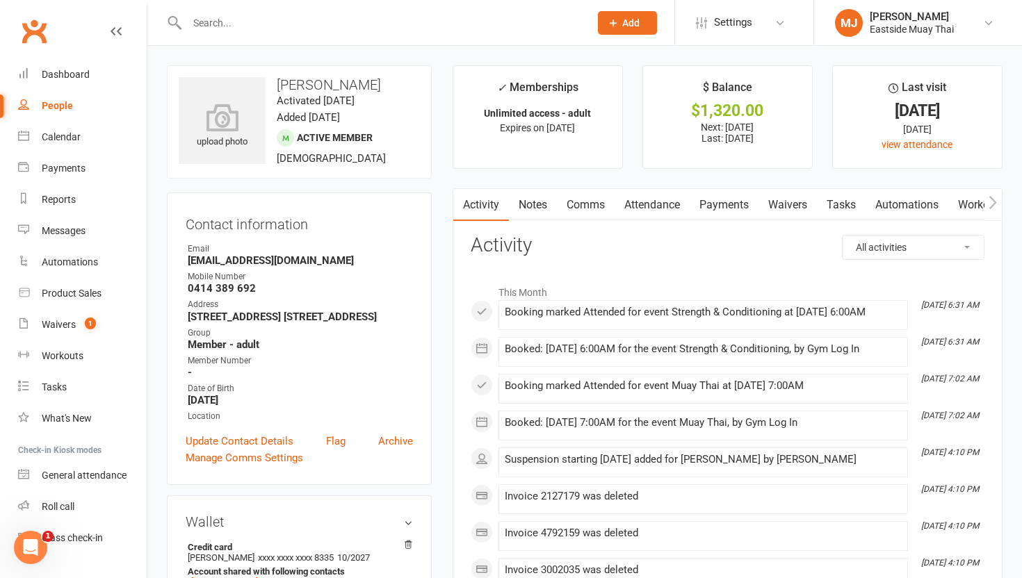
click at [782, 202] on link "Waivers" at bounding box center [787, 205] width 58 height 32
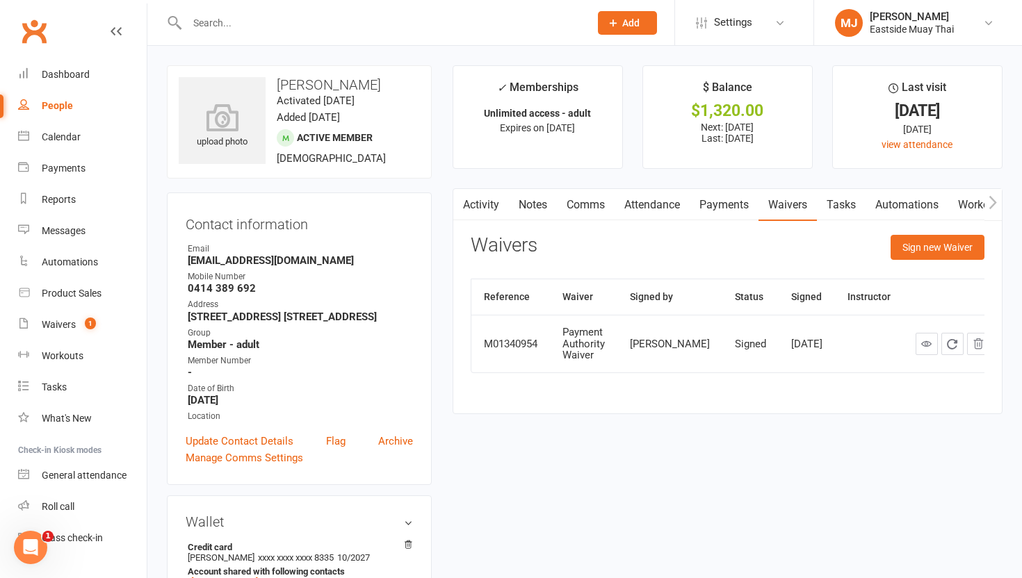
click at [237, 28] on input "text" at bounding box center [381, 22] width 397 height 19
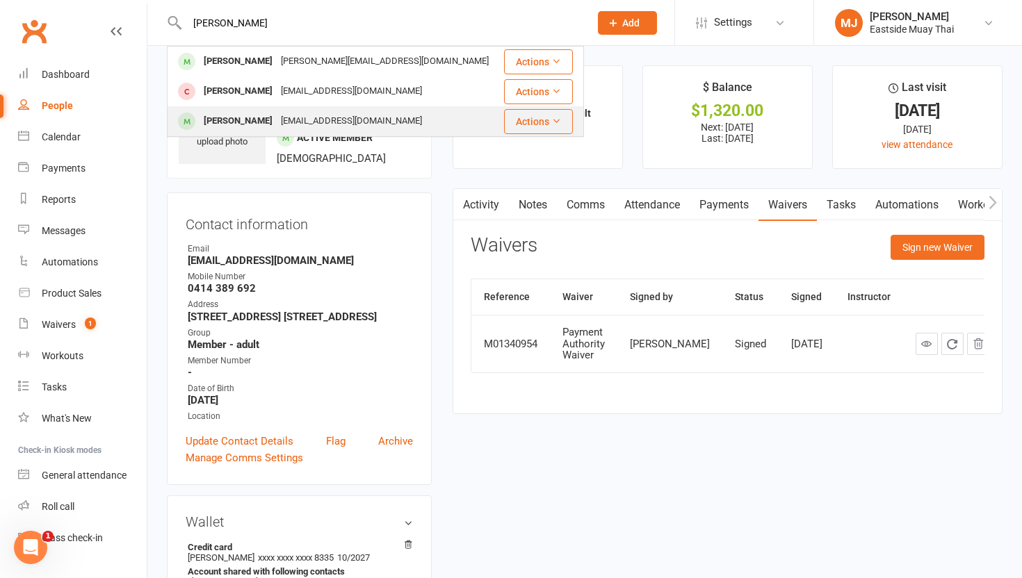
type input "[PERSON_NAME]"
click at [243, 123] on div "[PERSON_NAME]" at bounding box center [237, 121] width 77 height 20
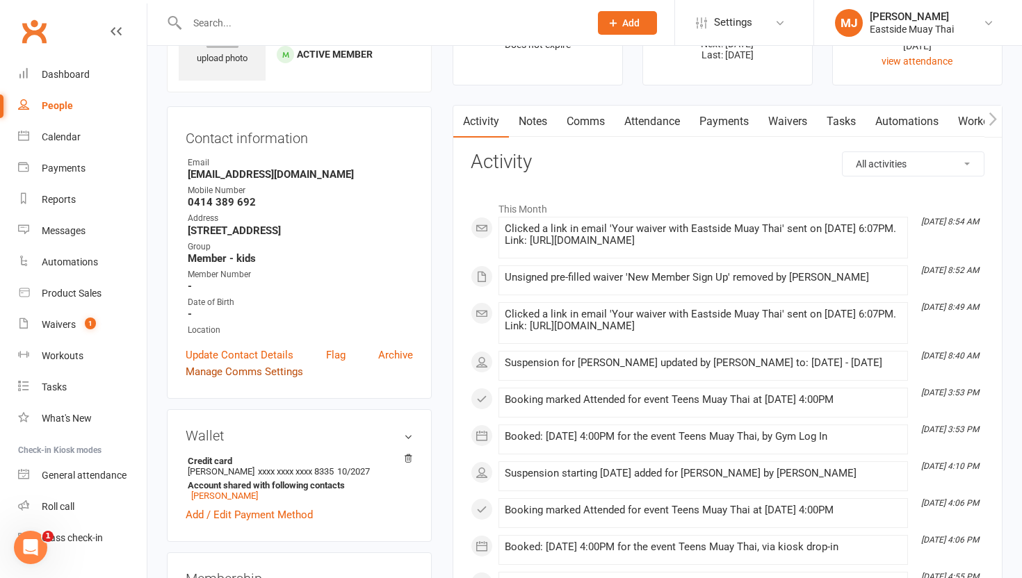
scroll to position [85, 0]
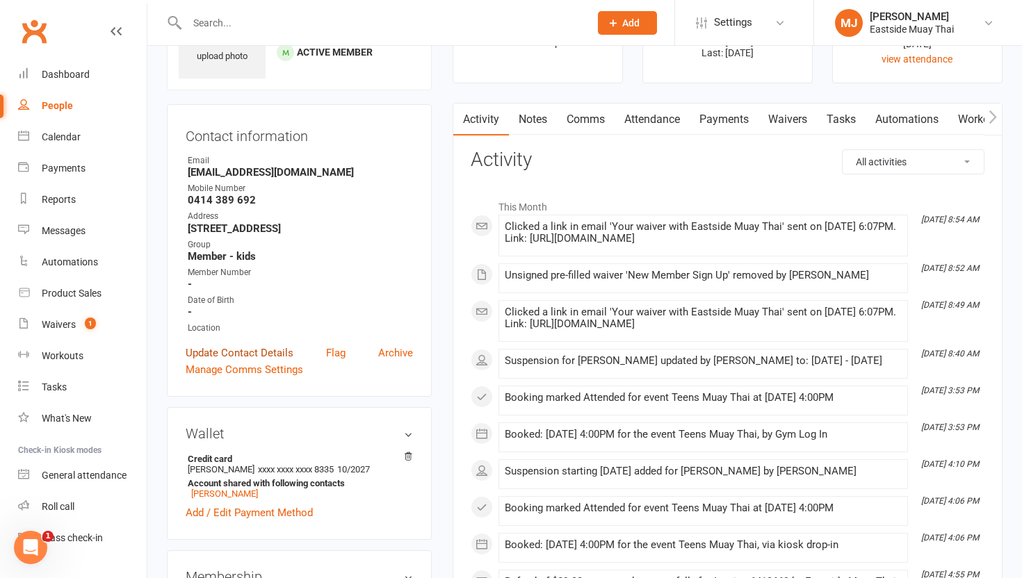
click at [272, 361] on link "Update Contact Details" at bounding box center [240, 353] width 108 height 17
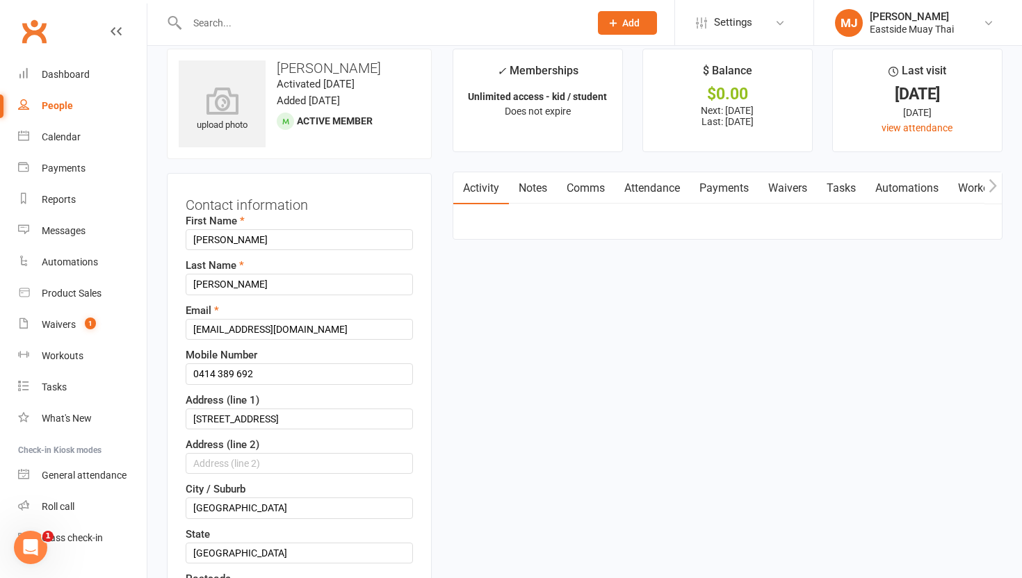
scroll to position [0, 0]
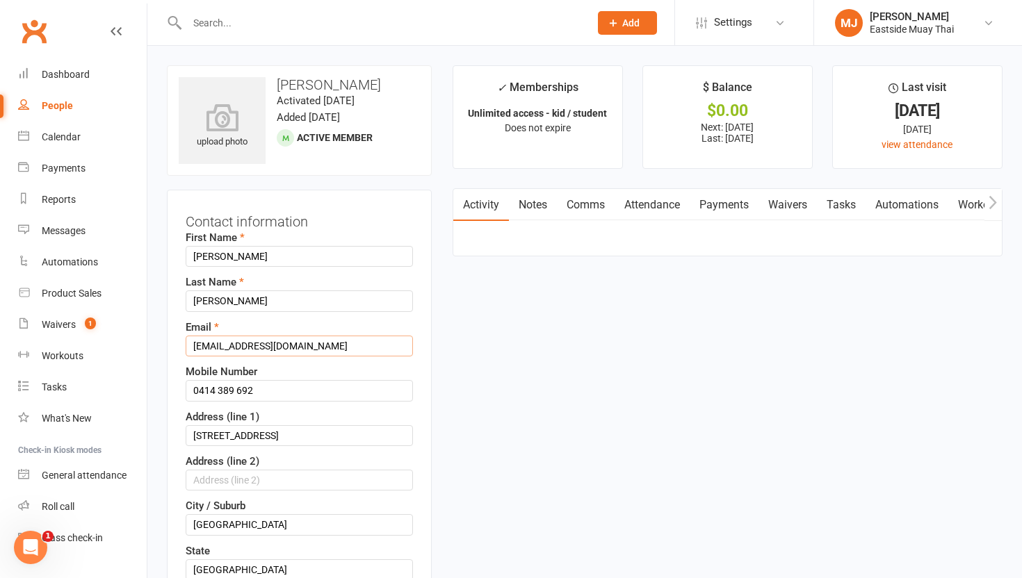
click at [191, 344] on input "[EMAIL_ADDRESS][DOMAIN_NAME]" at bounding box center [299, 346] width 227 height 21
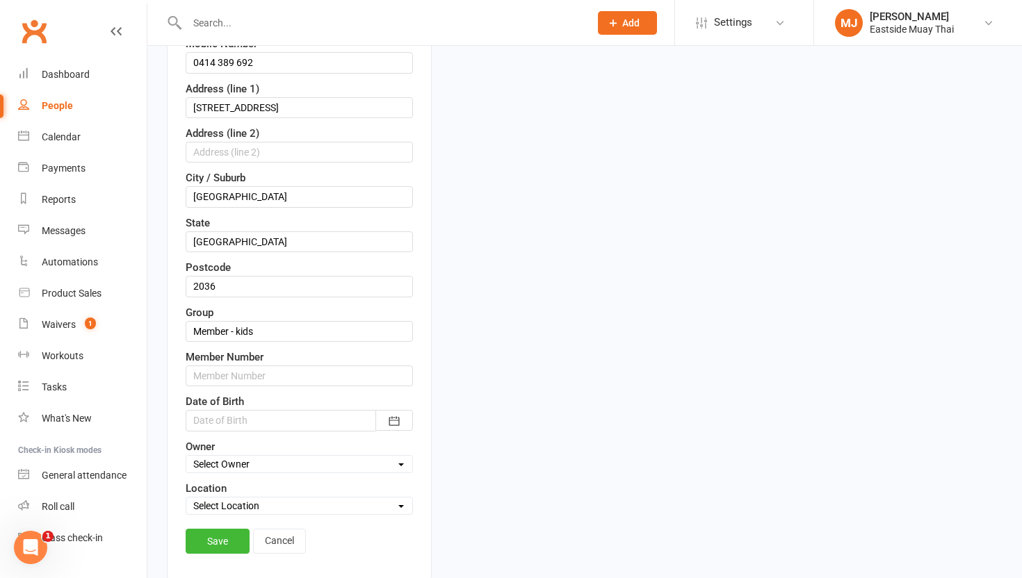
scroll to position [357, 0]
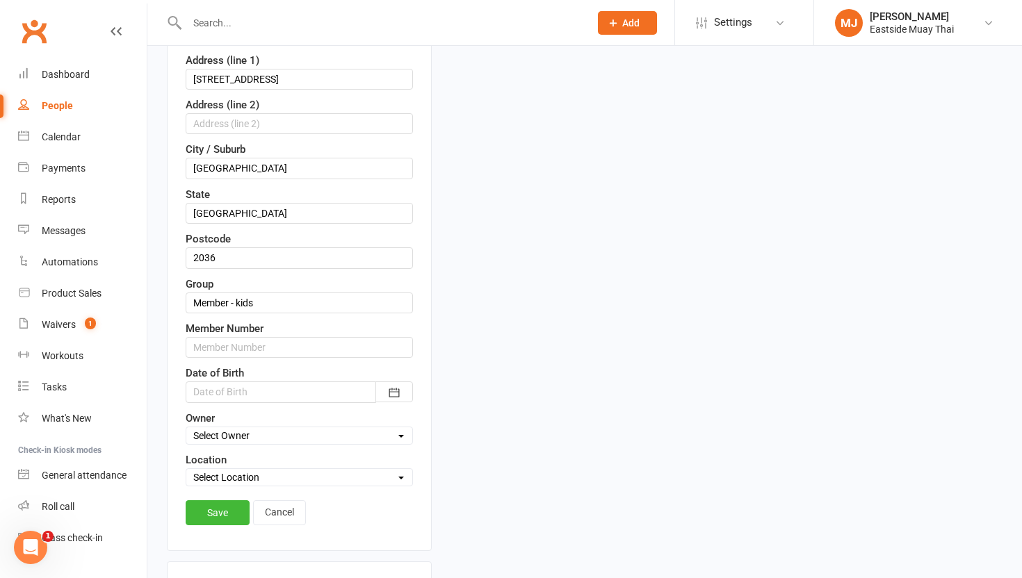
click at [331, 392] on div at bounding box center [299, 392] width 227 height 21
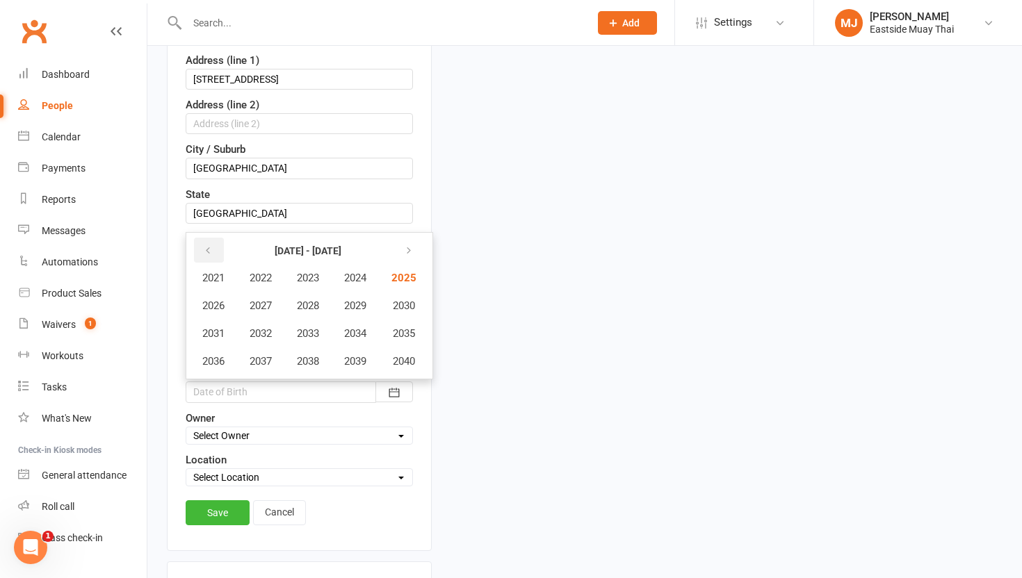
click at [209, 247] on icon "button" at bounding box center [208, 250] width 10 height 11
click at [267, 334] on span "2012" at bounding box center [261, 333] width 22 height 13
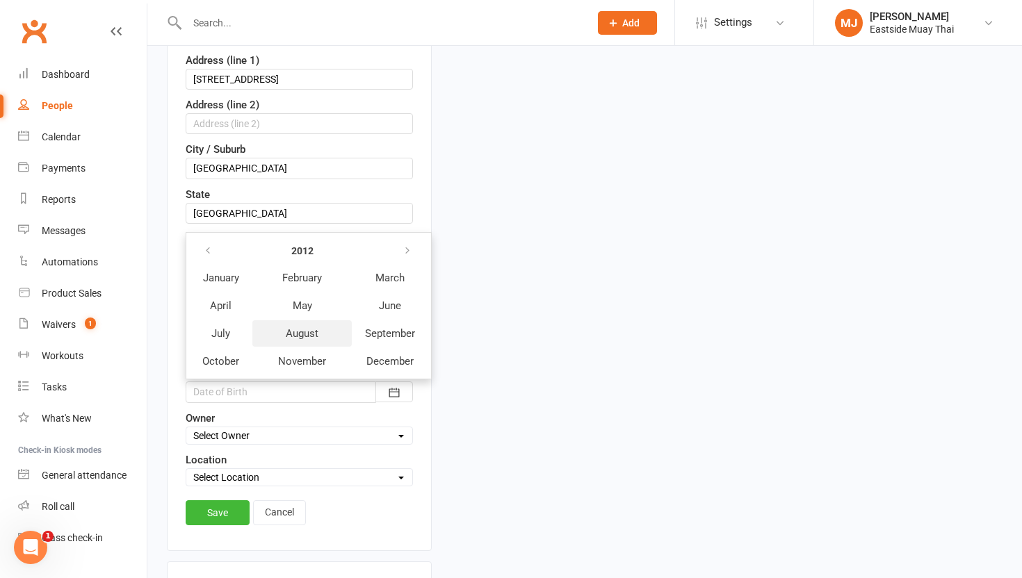
click at [322, 333] on button "August" at bounding box center [301, 333] width 99 height 26
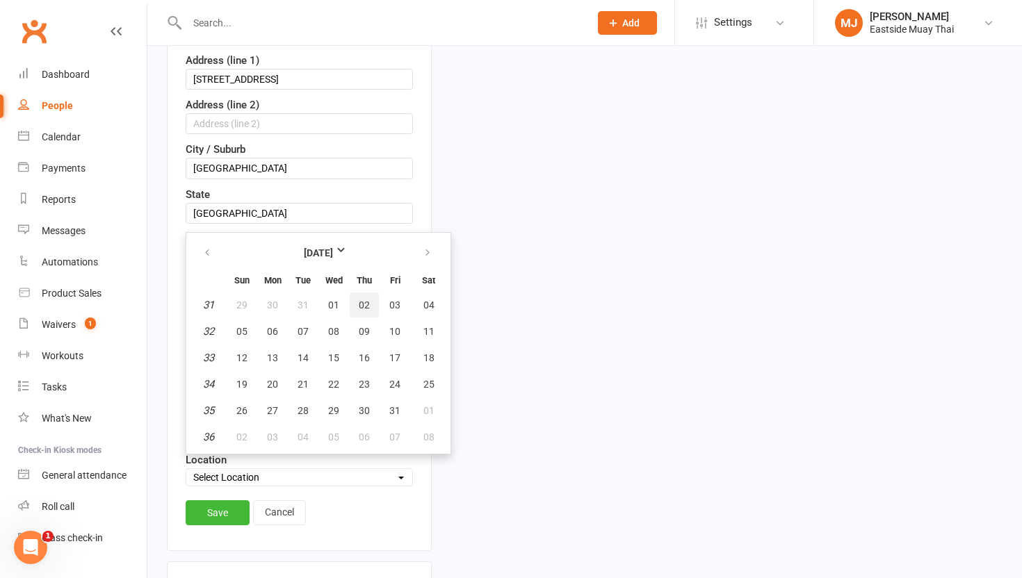
click at [364, 304] on span "02" at bounding box center [364, 305] width 11 height 11
type input "[DATE]"
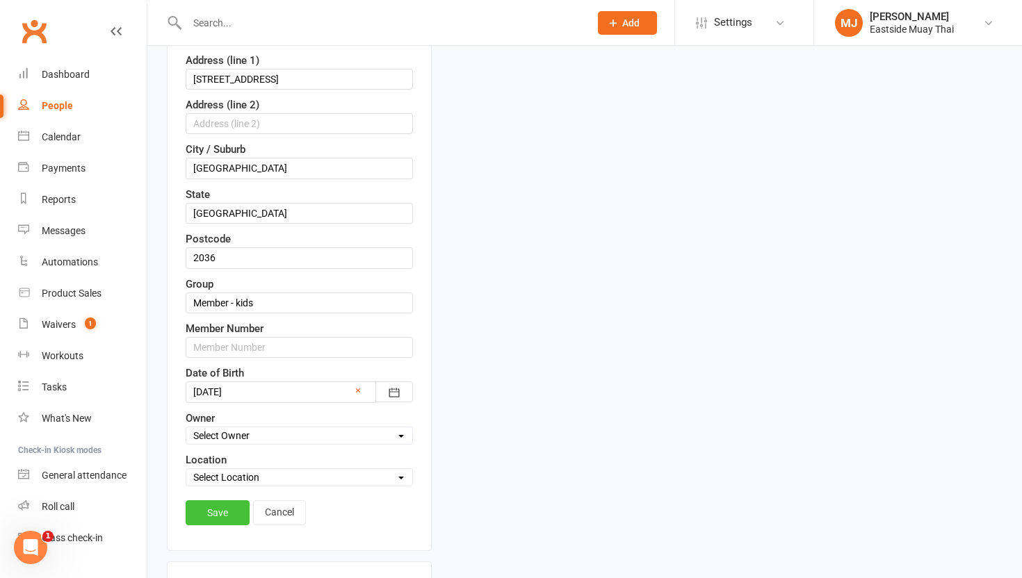
click at [218, 509] on link "Save" at bounding box center [218, 512] width 64 height 25
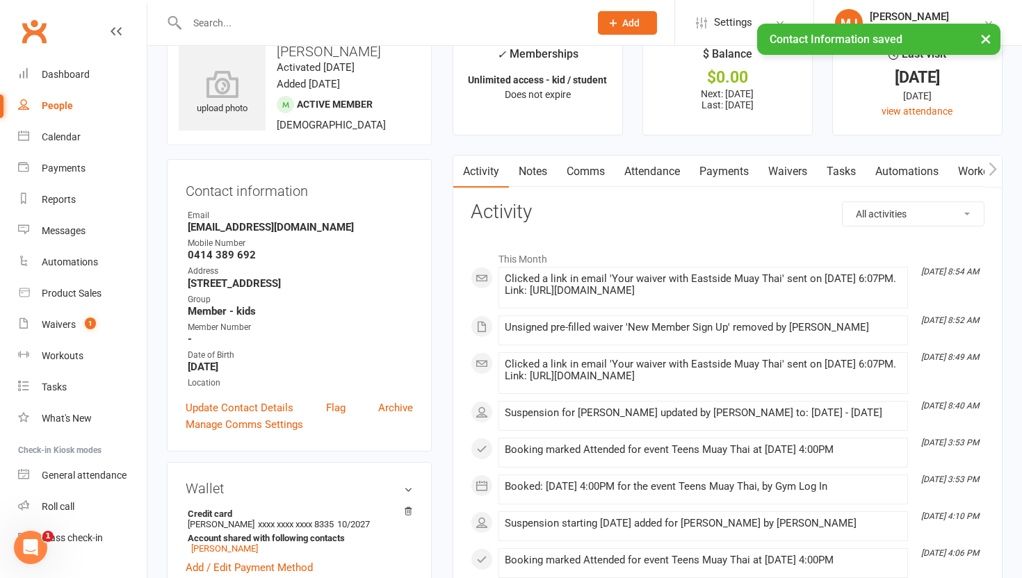
scroll to position [0, 0]
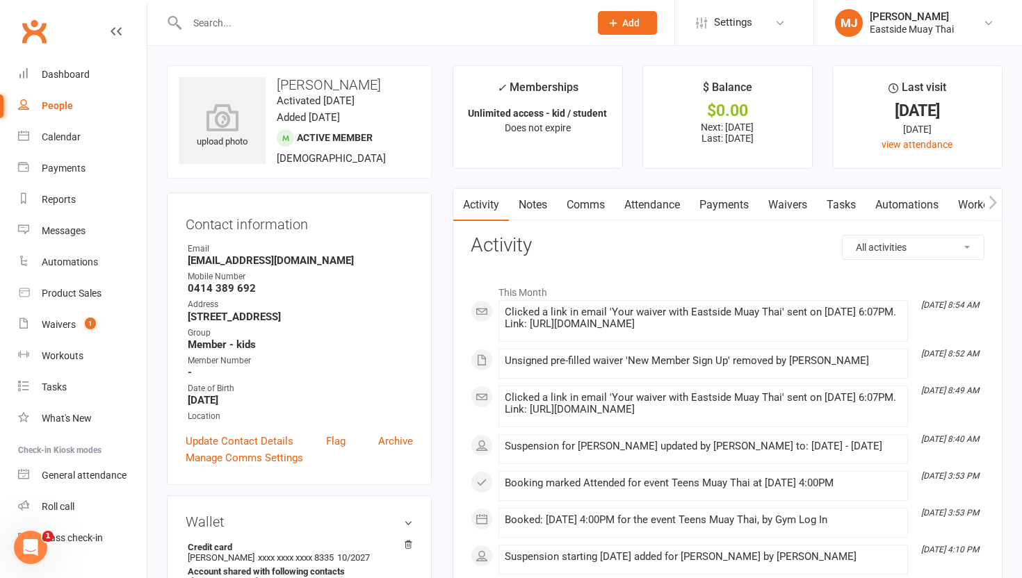
click at [788, 200] on link "Waivers" at bounding box center [787, 205] width 58 height 32
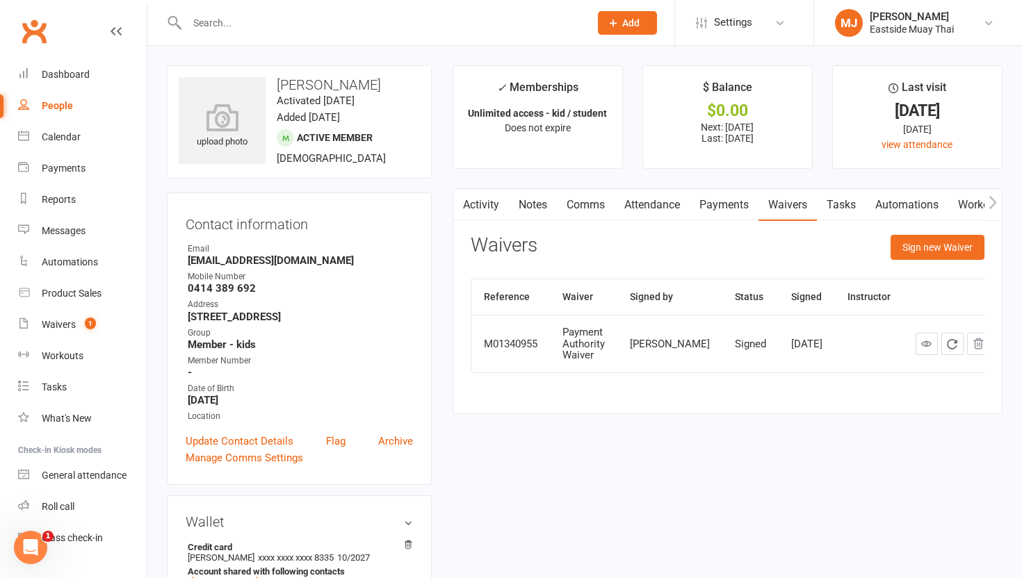
click at [68, 103] on div "People" at bounding box center [57, 105] width 31 height 11
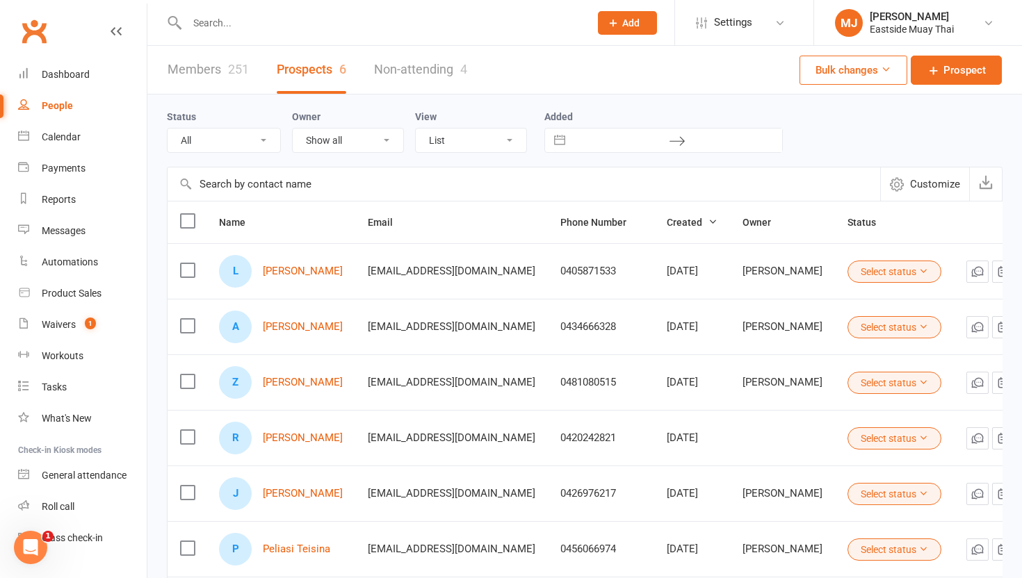
click at [269, 136] on select "All (No status set) (Invalid status) Initial Contact Follow-up Call Follow-up E…" at bounding box center [224, 141] width 113 height 24
click at [234, 67] on div "251" at bounding box center [238, 69] width 21 height 15
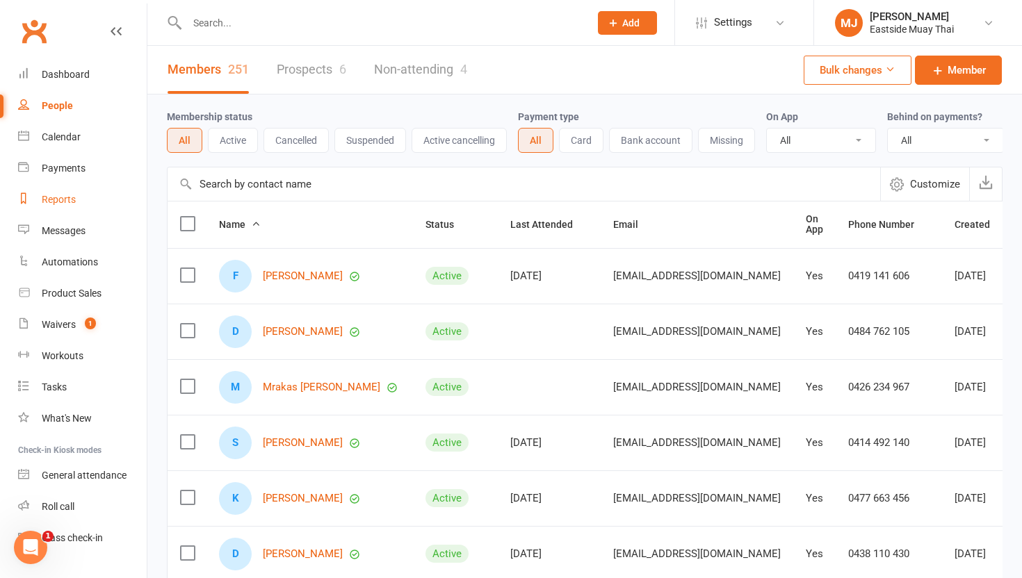
click at [74, 191] on link "Reports" at bounding box center [82, 199] width 129 height 31
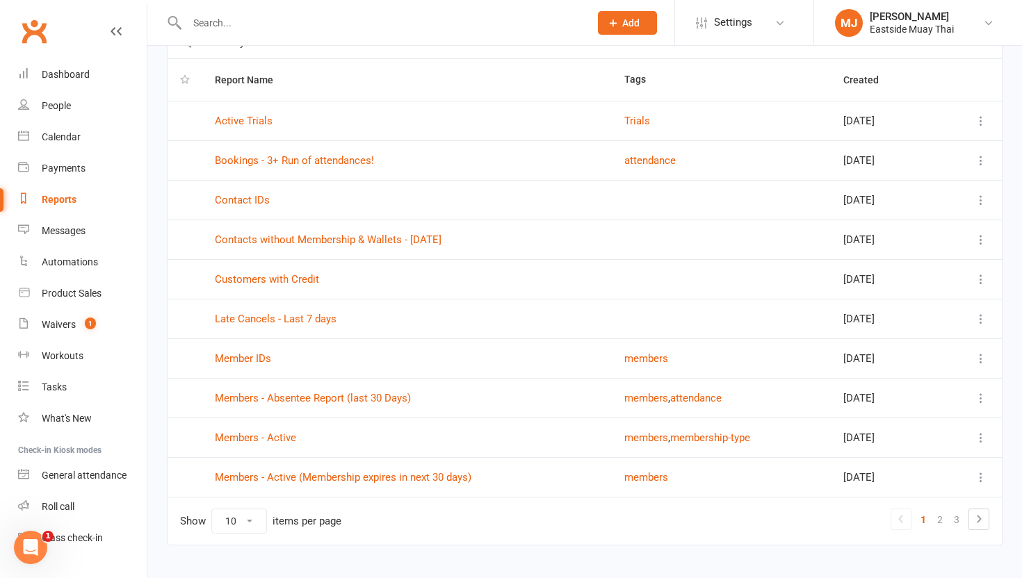
scroll to position [115, 0]
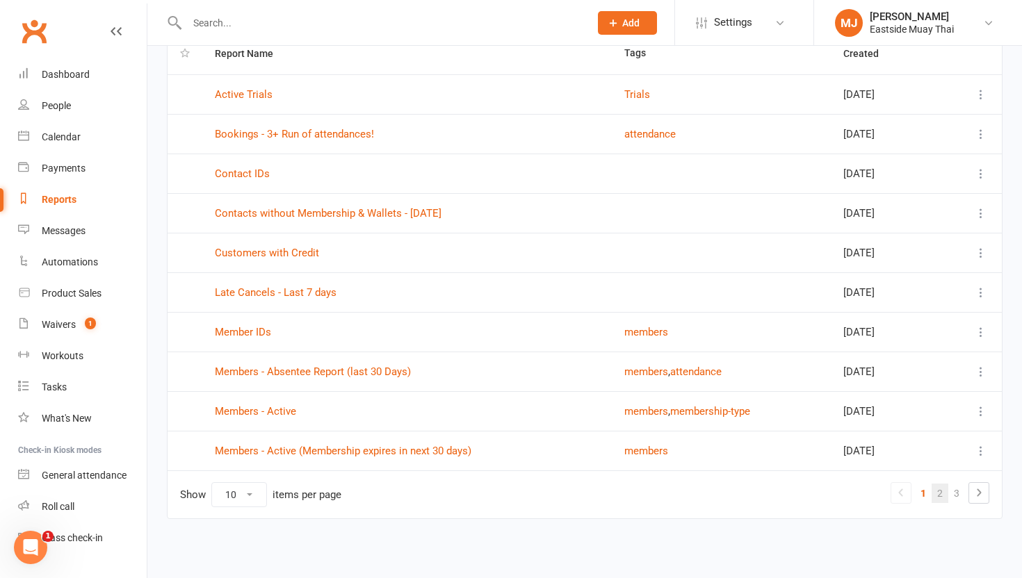
click at [942, 489] on link "2" at bounding box center [939, 493] width 17 height 19
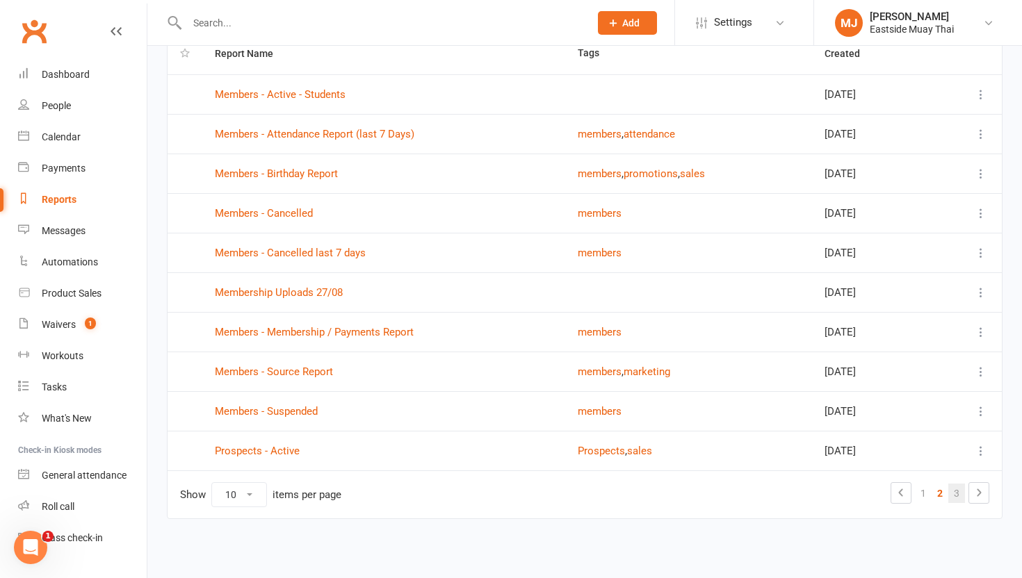
click at [954, 492] on link "3" at bounding box center [956, 493] width 17 height 19
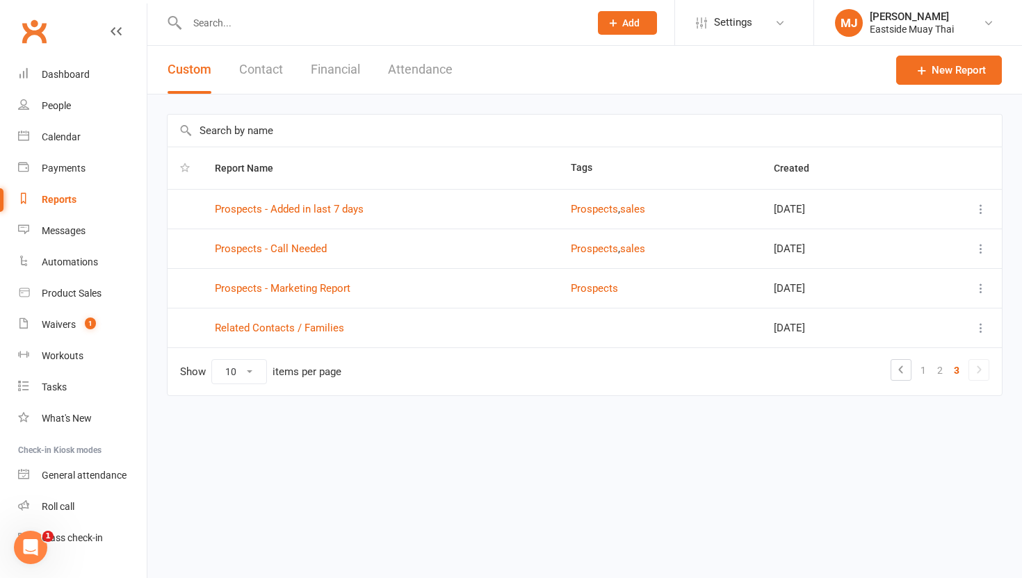
scroll to position [0, 0]
click at [312, 249] on link "Prospects - Call Needed" at bounding box center [271, 249] width 112 height 13
